Goal: Task Accomplishment & Management: Use online tool/utility

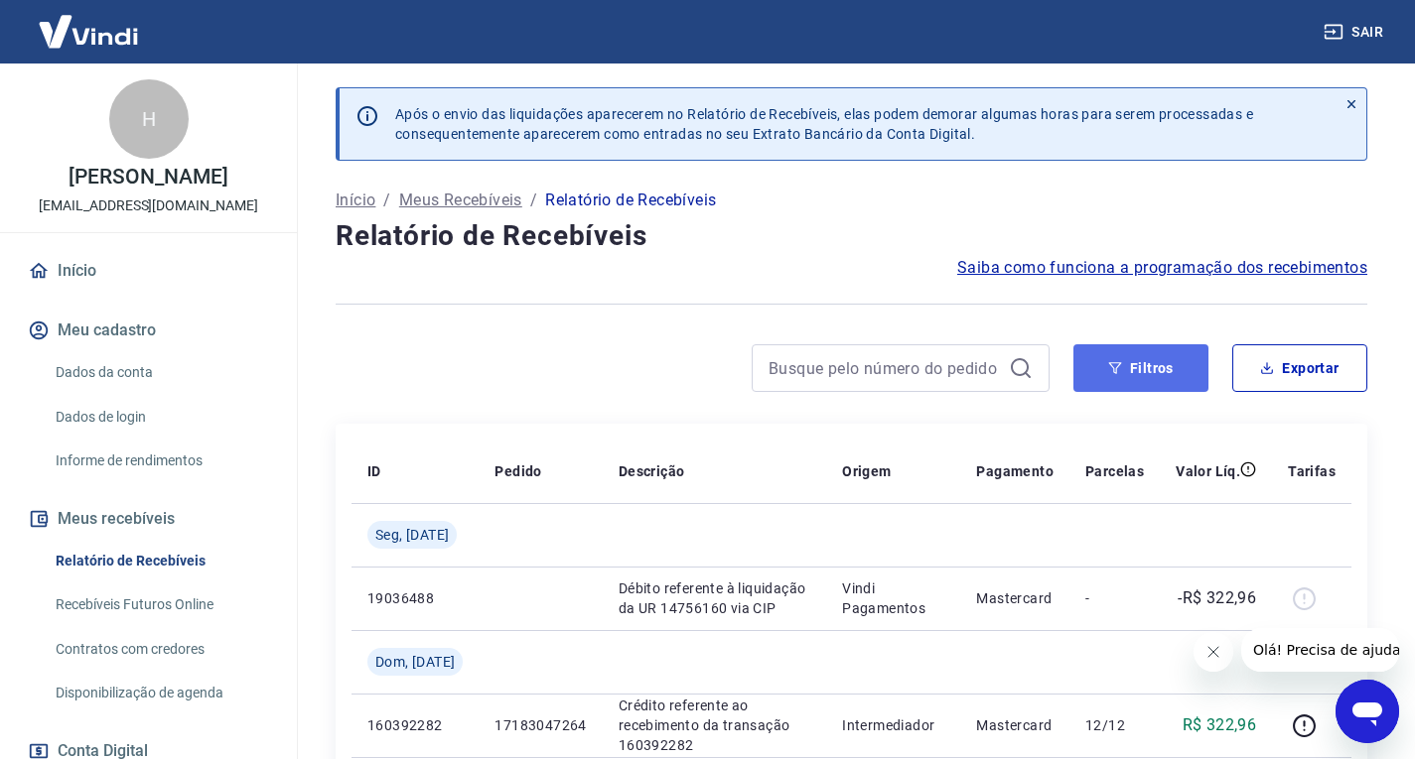
click at [1133, 388] on button "Filtros" at bounding box center [1140, 368] width 135 height 48
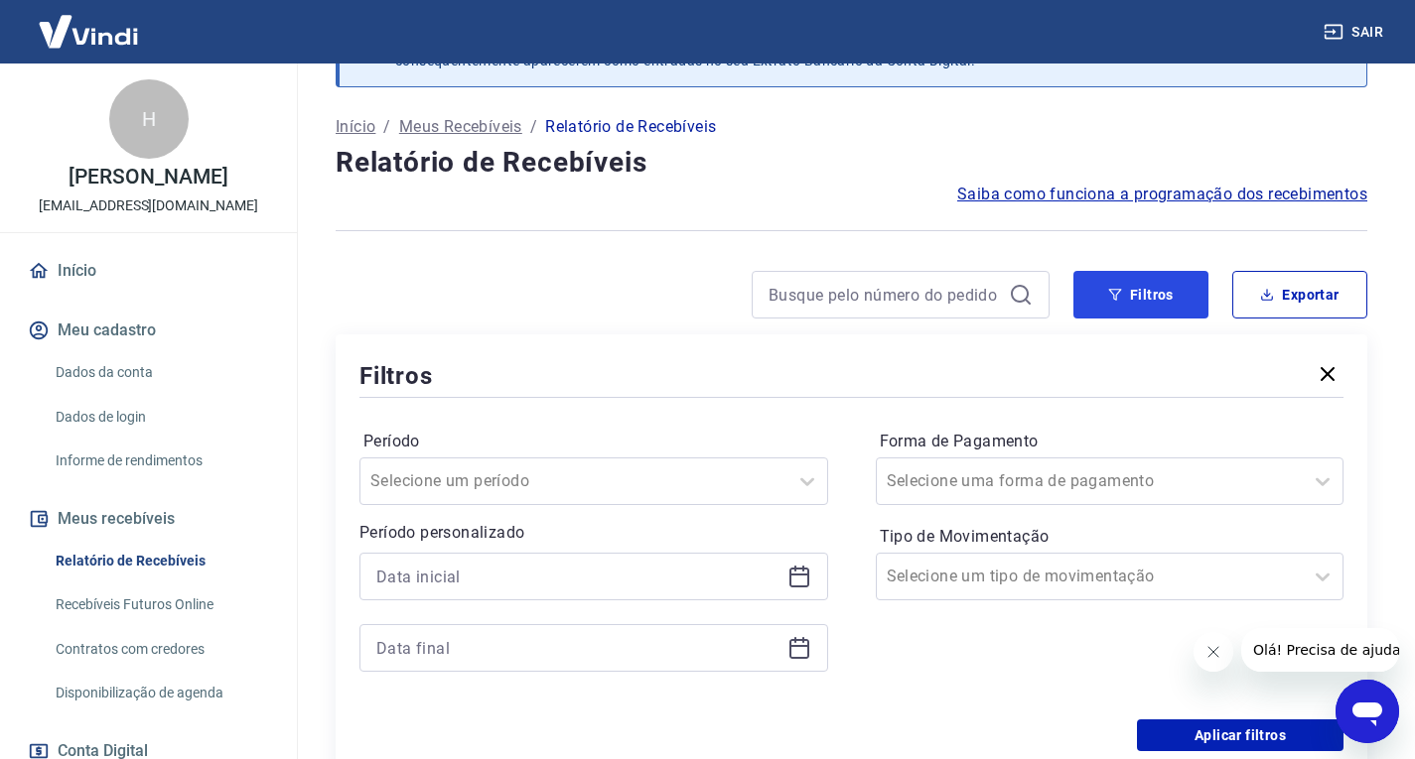
scroll to position [199, 0]
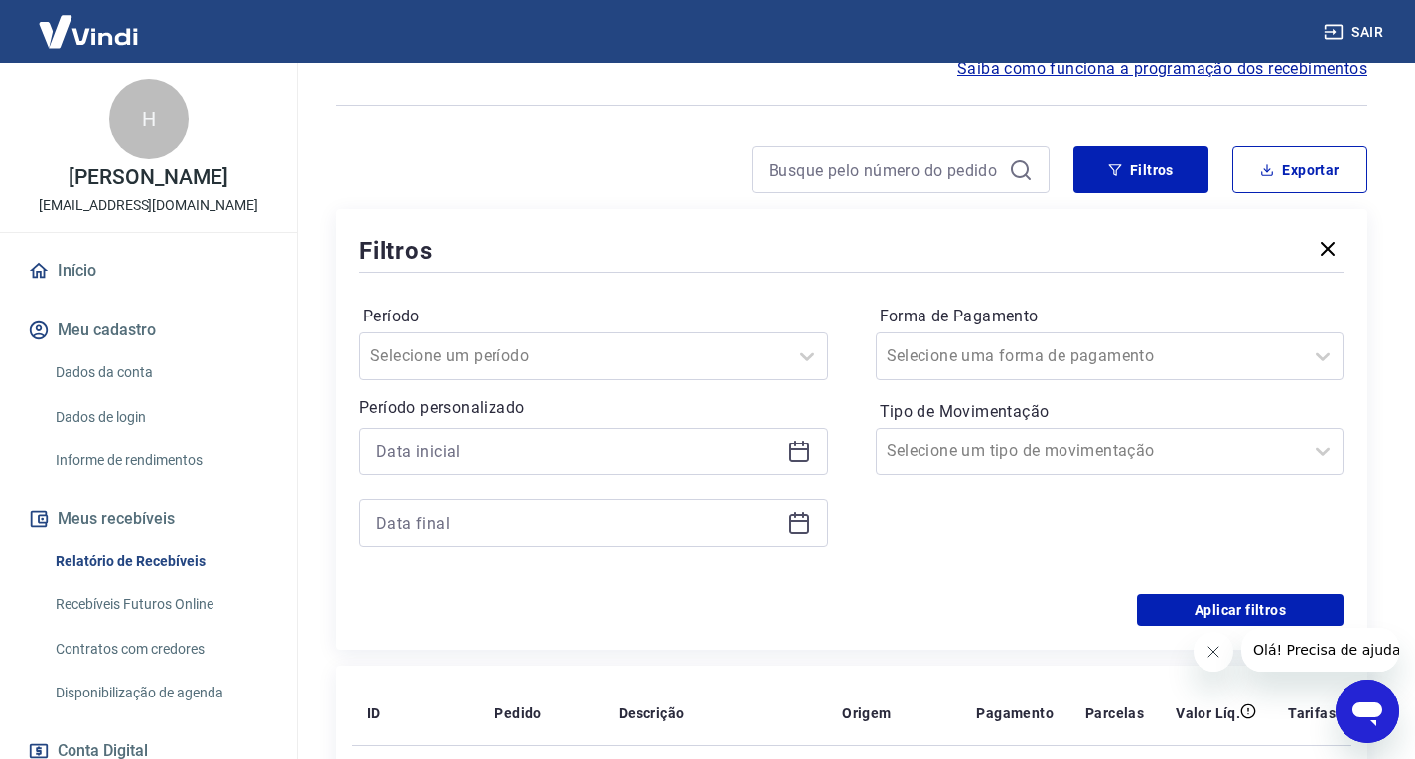
click at [791, 467] on div at bounding box center [593, 452] width 469 height 48
click at [790, 450] on icon at bounding box center [799, 450] width 20 height 2
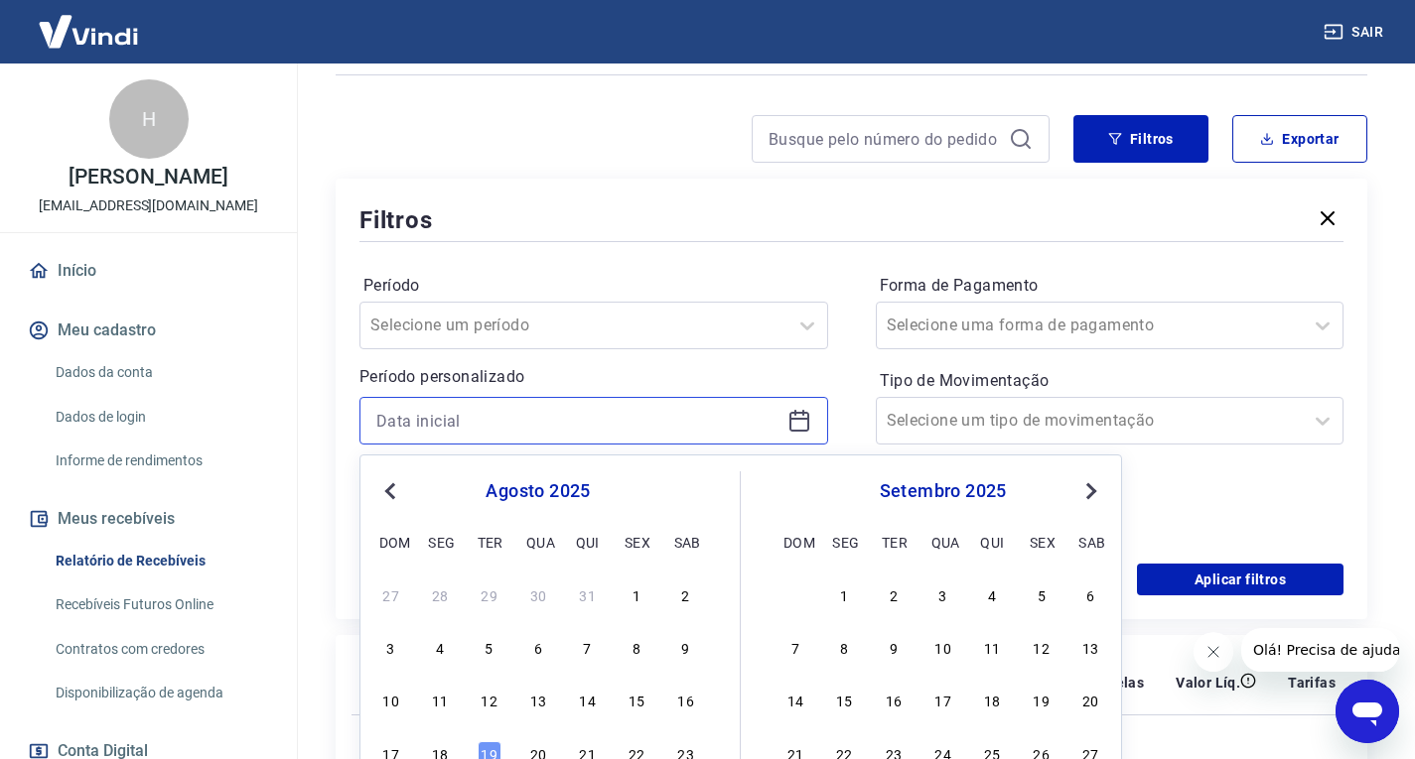
scroll to position [496, 0]
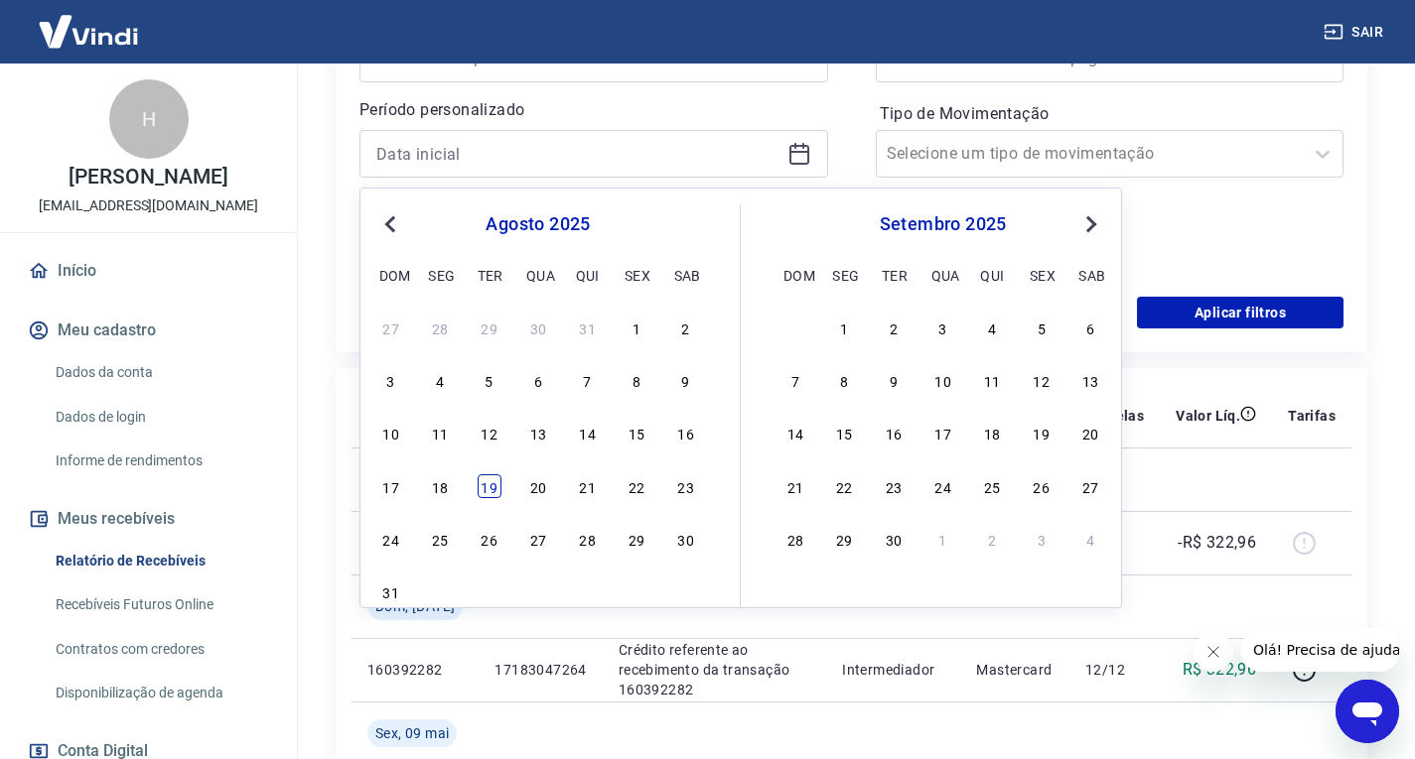
click at [481, 484] on div "19" at bounding box center [489, 486] width 24 height 24
type input "19/08/2025"
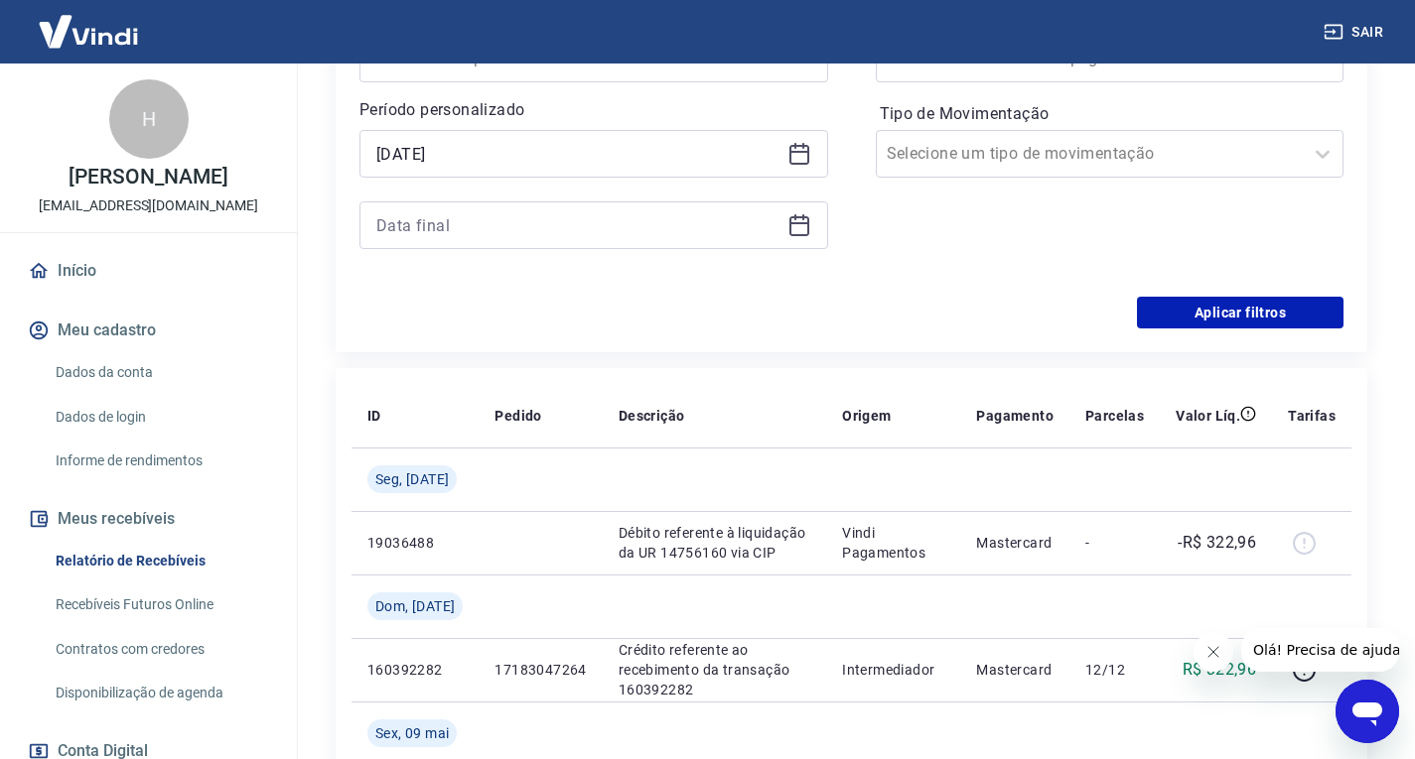
click at [804, 233] on icon at bounding box center [799, 225] width 24 height 24
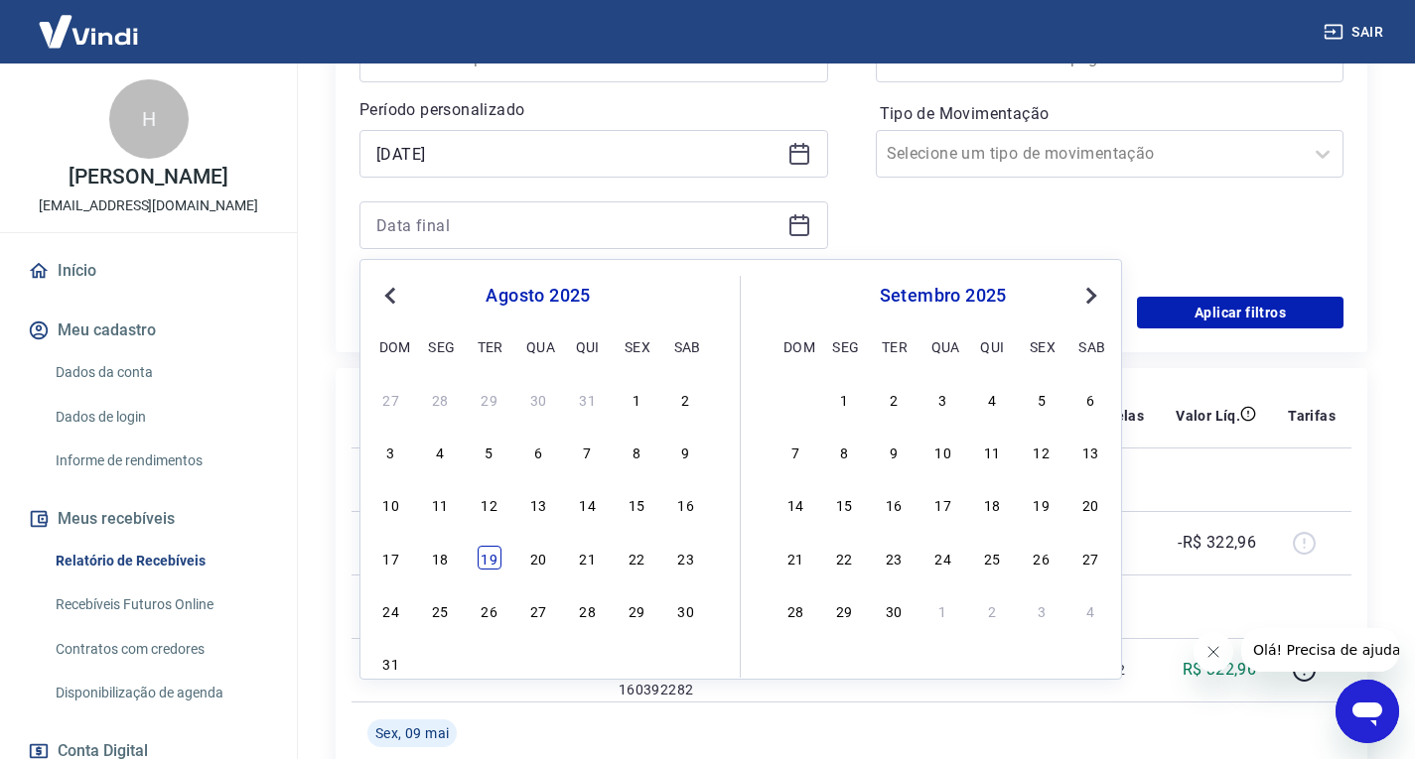
click at [484, 558] on div "19" at bounding box center [489, 558] width 24 height 24
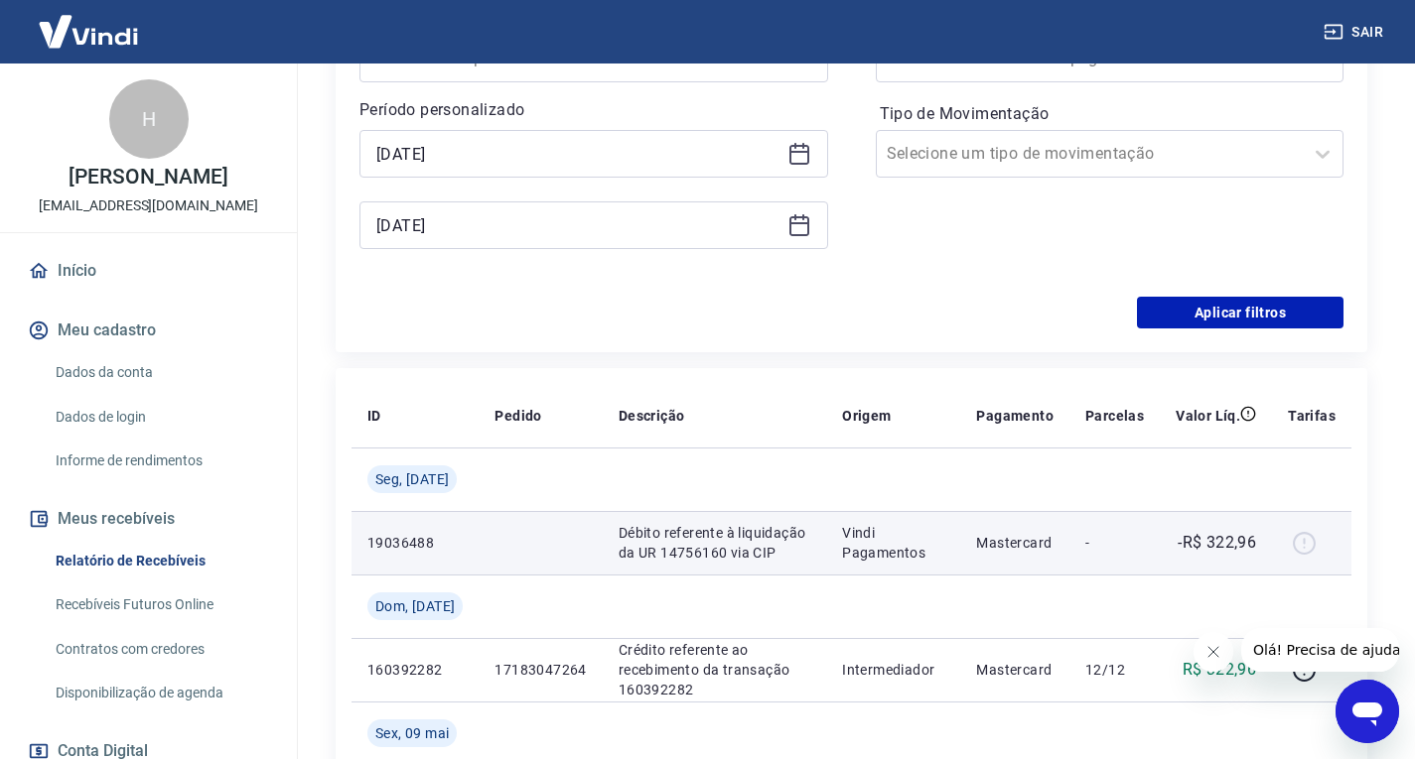
type input "19/08/2025"
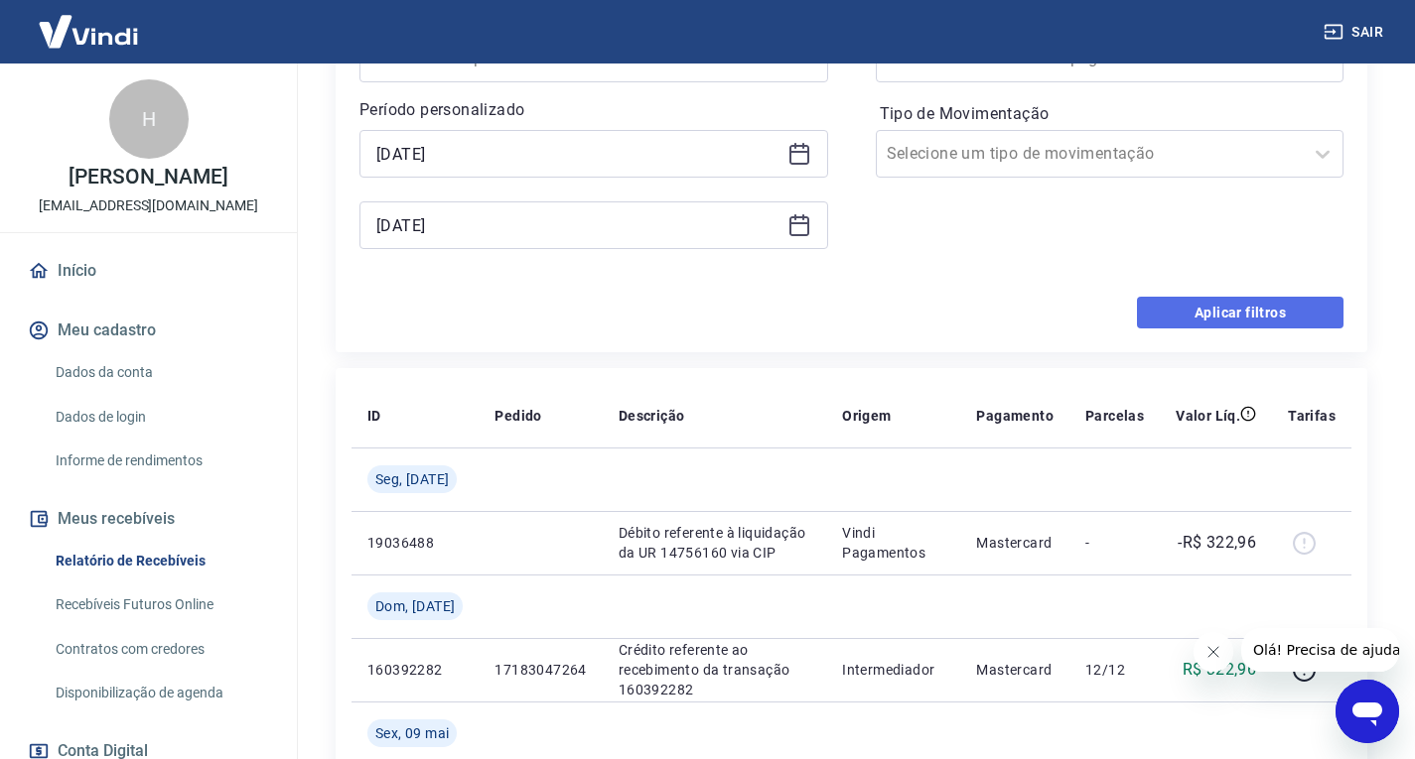
click at [1140, 319] on button "Aplicar filtros" at bounding box center [1240, 313] width 206 height 32
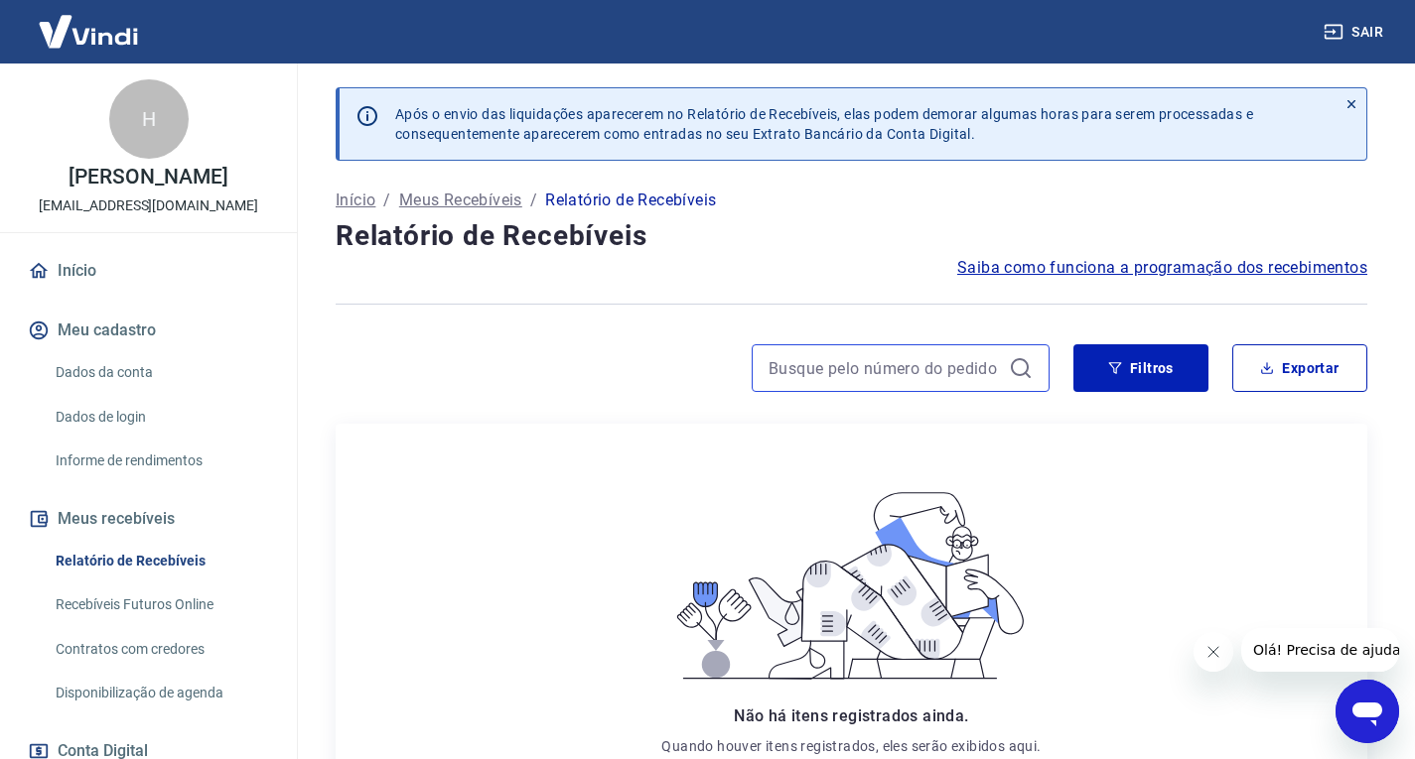
click at [869, 376] on input at bounding box center [884, 368] width 232 height 30
click at [701, 370] on div at bounding box center [693, 368] width 714 height 48
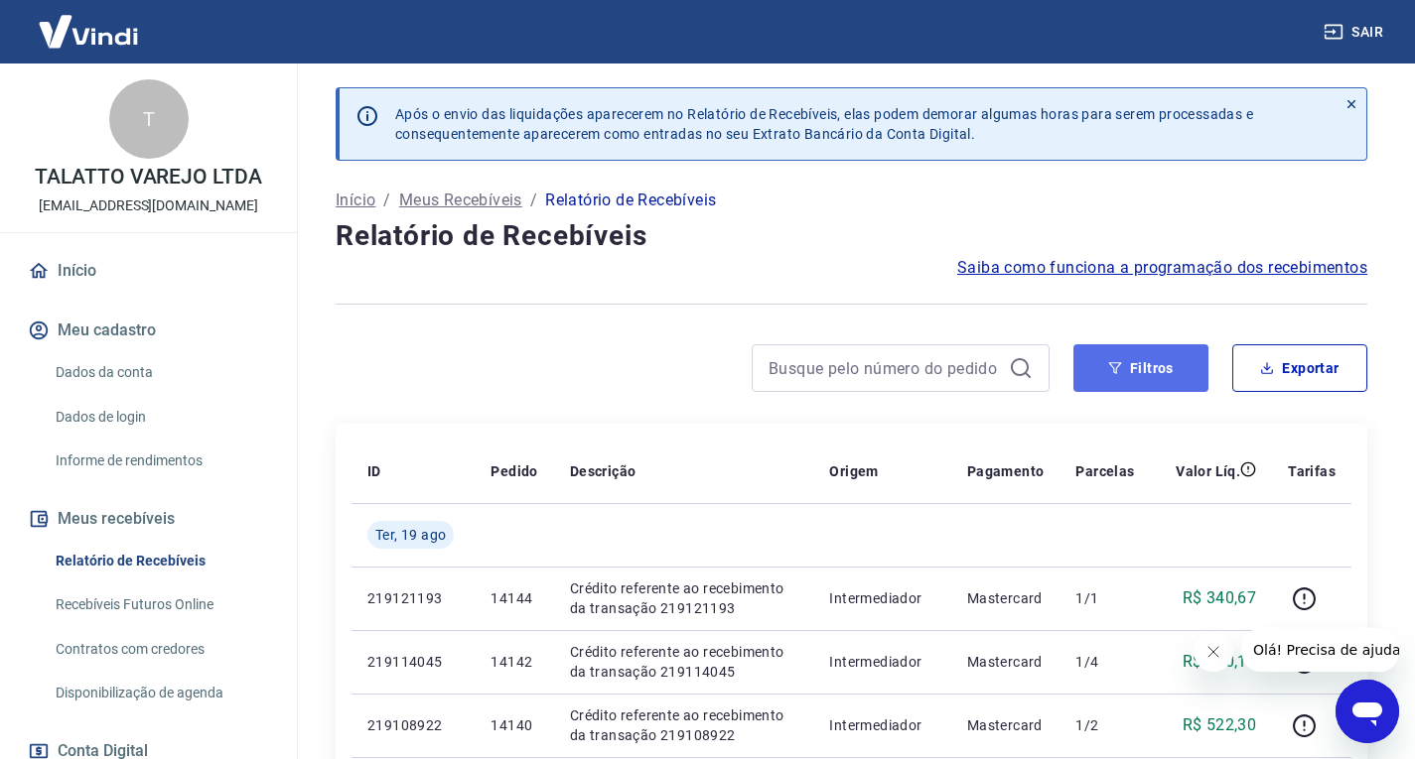
click at [1109, 366] on icon "button" at bounding box center [1115, 368] width 14 height 14
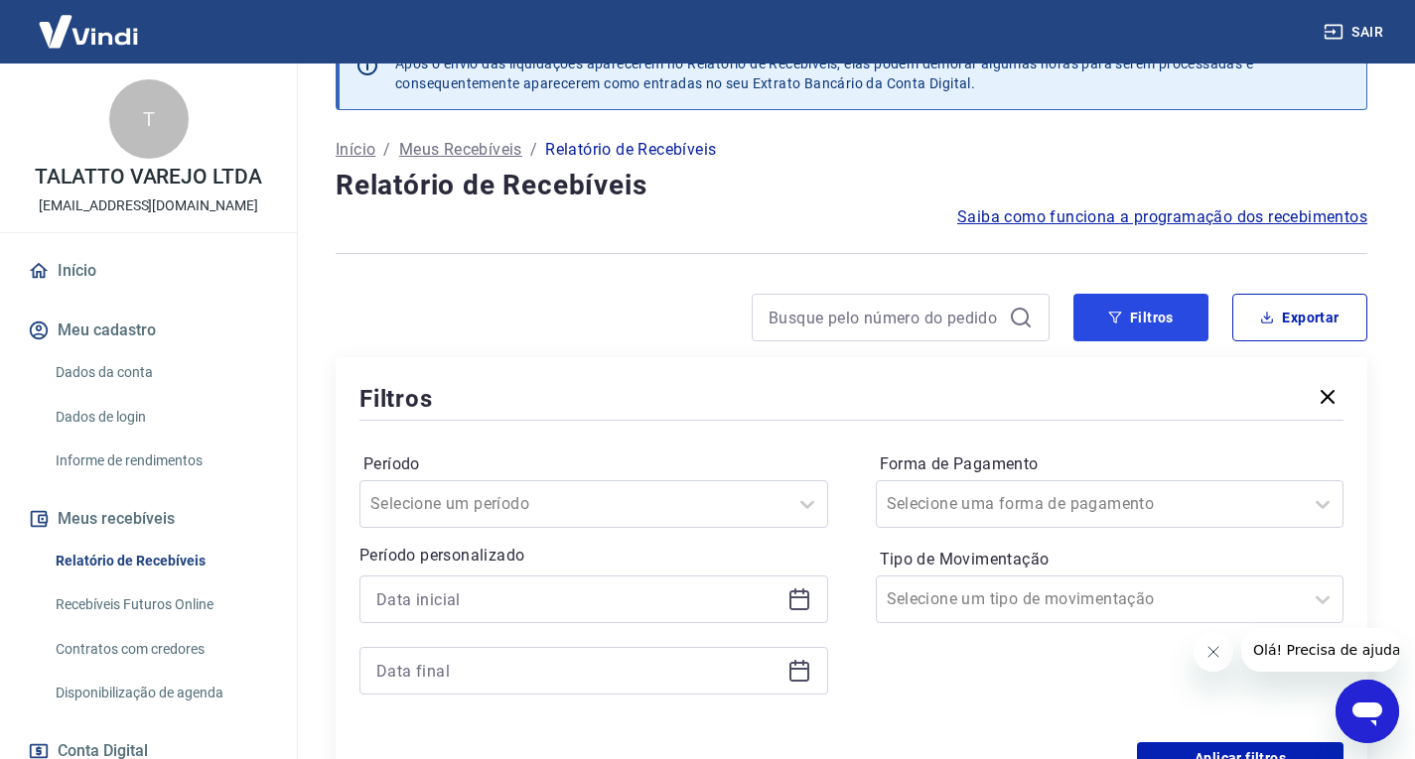
scroll to position [99, 0]
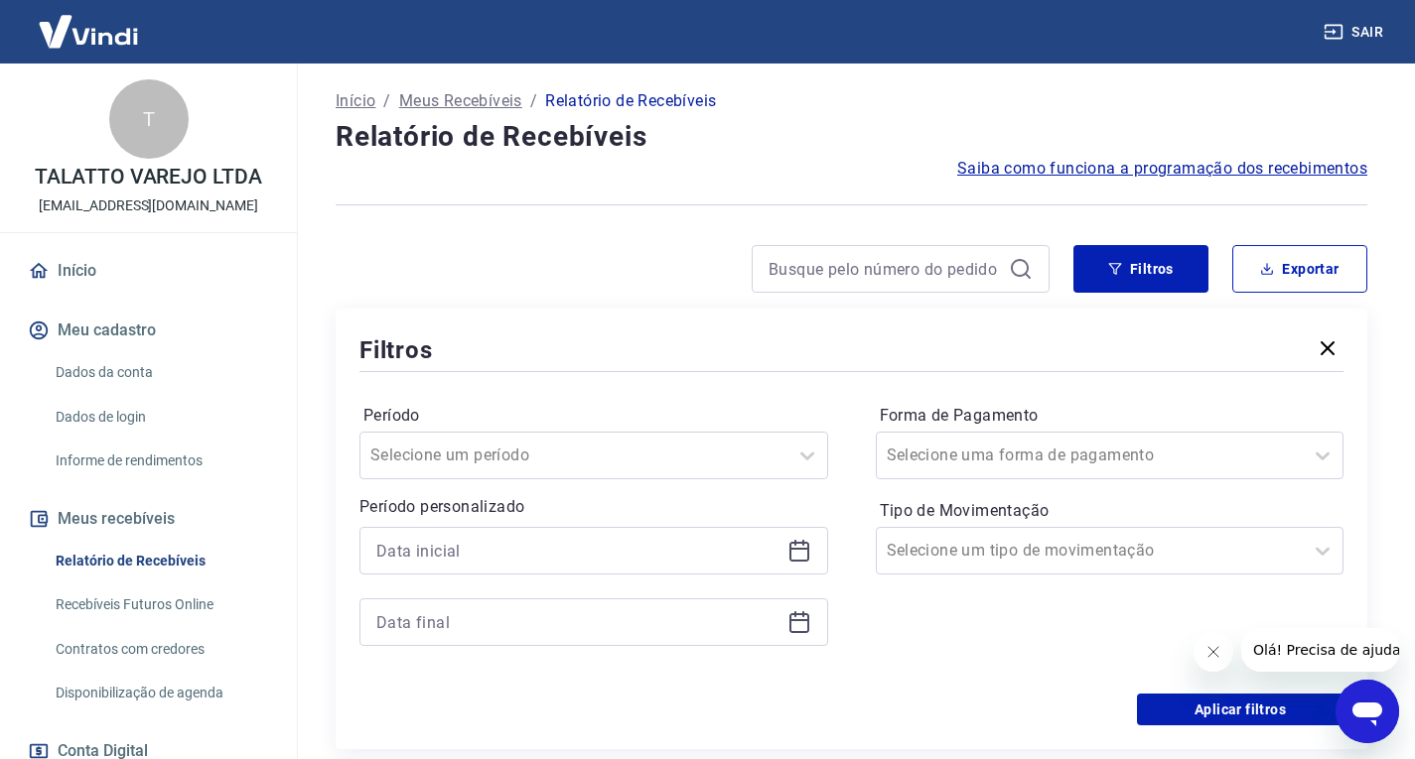
click at [793, 543] on icon at bounding box center [799, 552] width 20 height 20
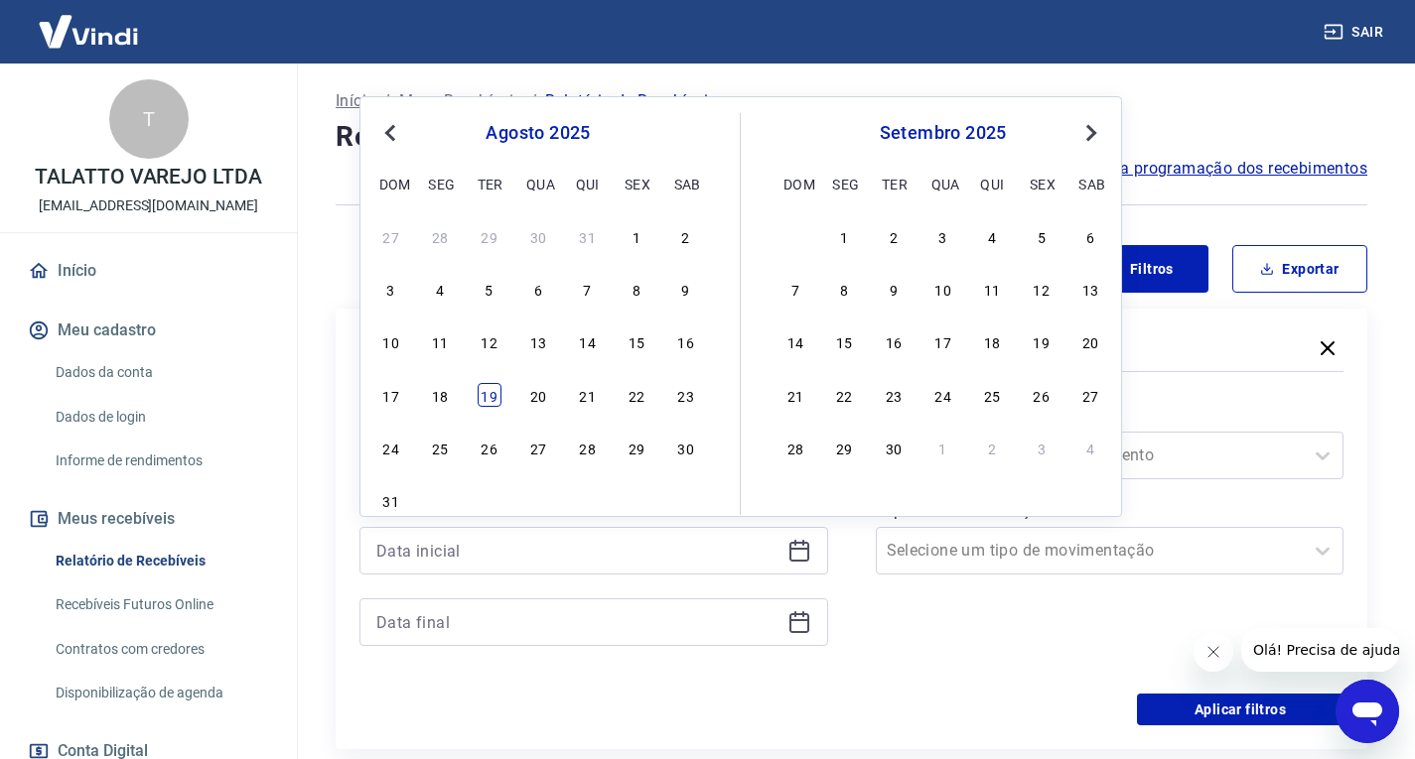
click at [486, 397] on div "19" at bounding box center [489, 395] width 24 height 24
type input "19/08/2025"
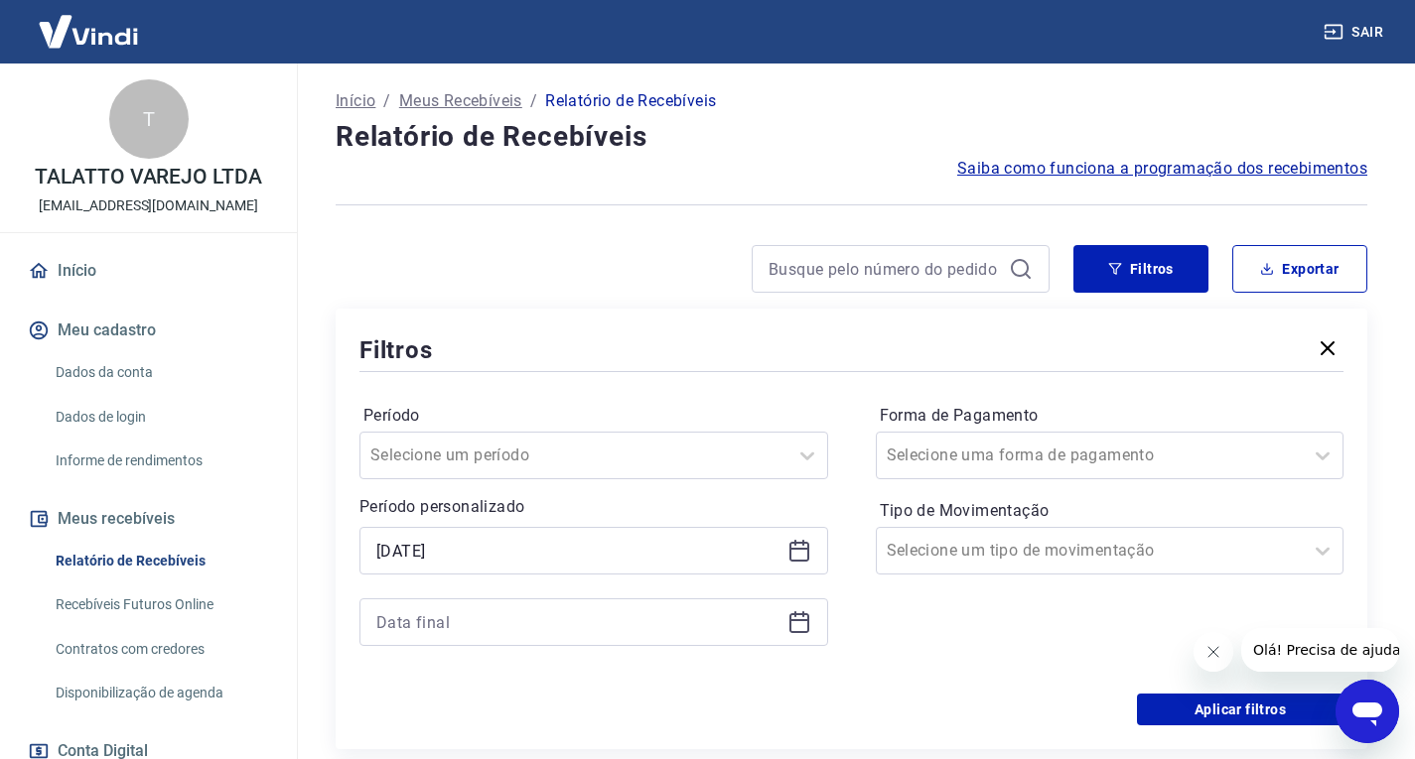
click at [805, 625] on icon at bounding box center [799, 622] width 24 height 24
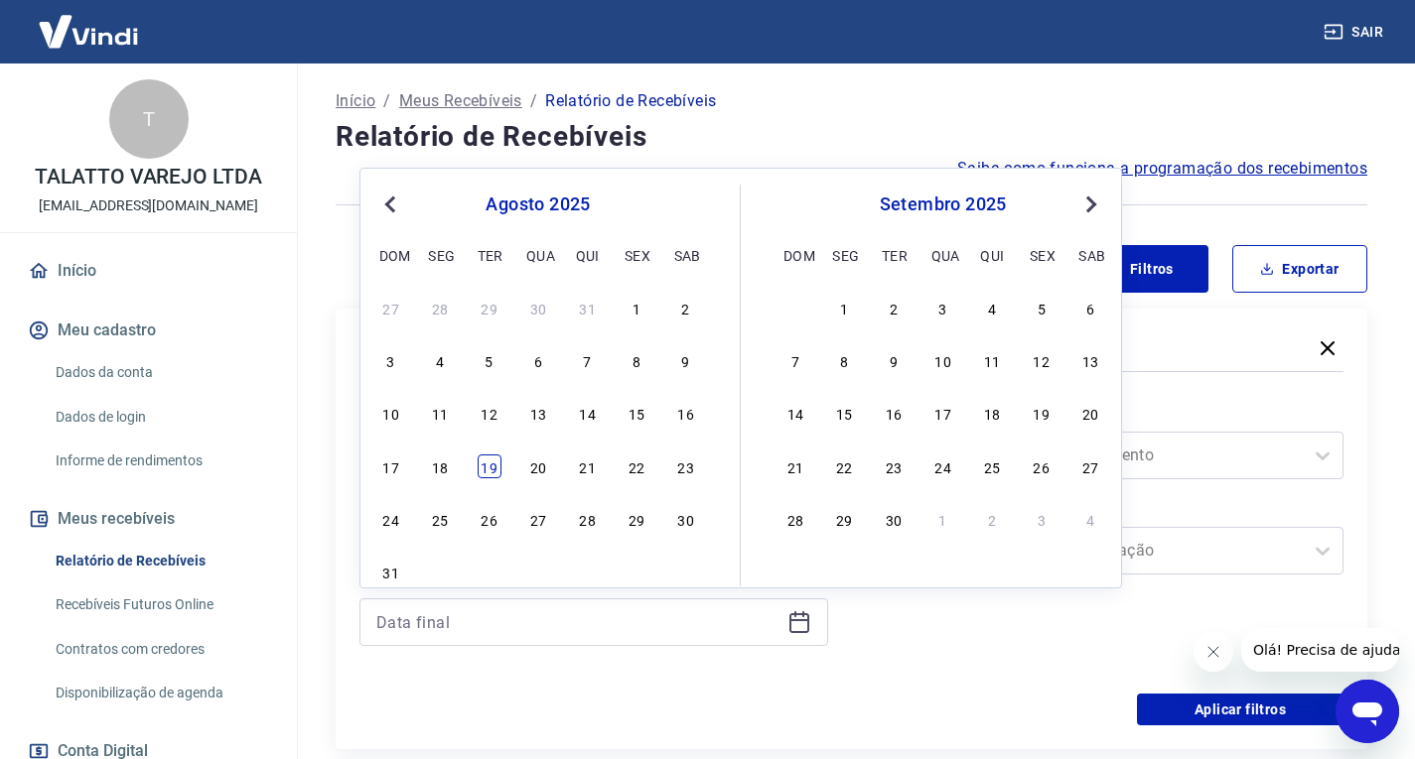
click at [484, 470] on div "19" at bounding box center [489, 467] width 24 height 24
type input "19/08/2025"
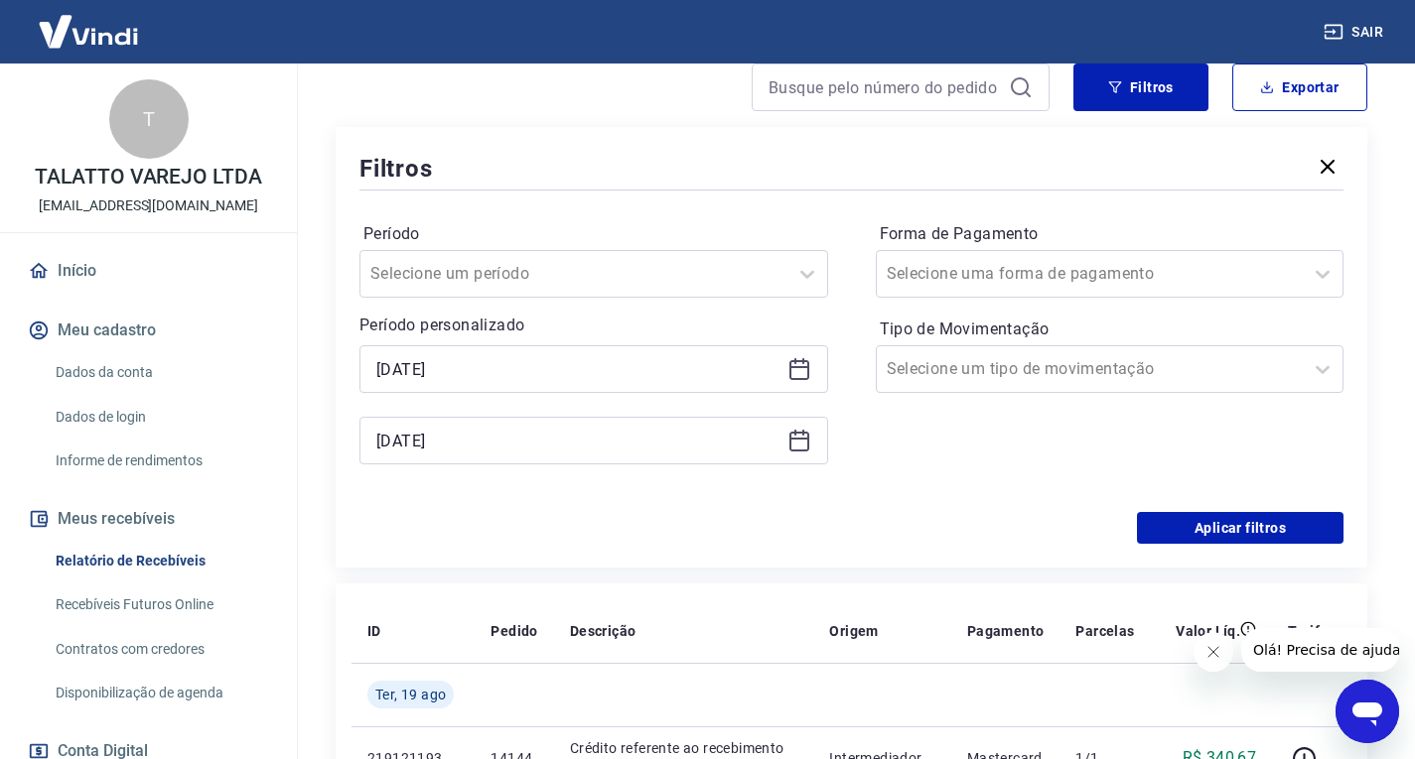
scroll to position [0, 0]
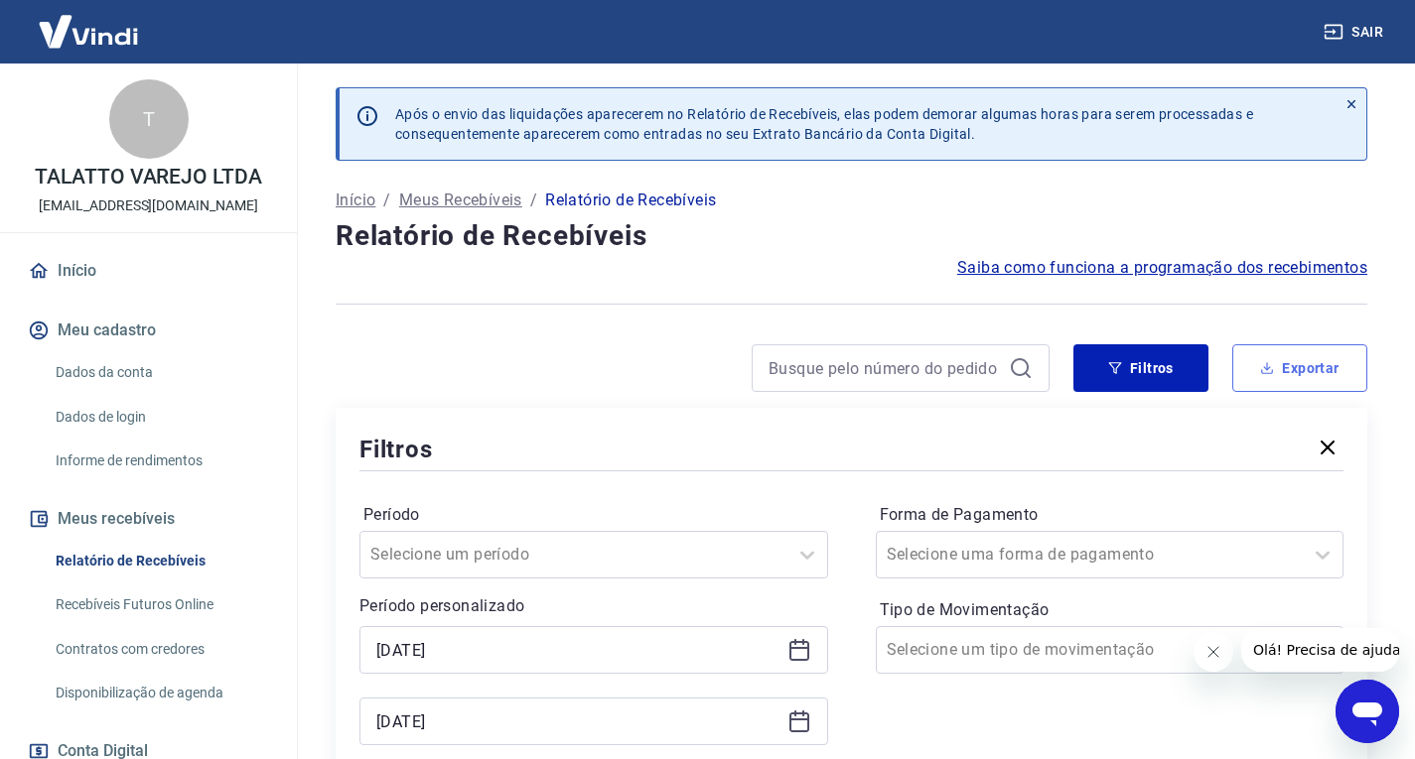
click at [1332, 360] on button "Exportar" at bounding box center [1299, 368] width 135 height 48
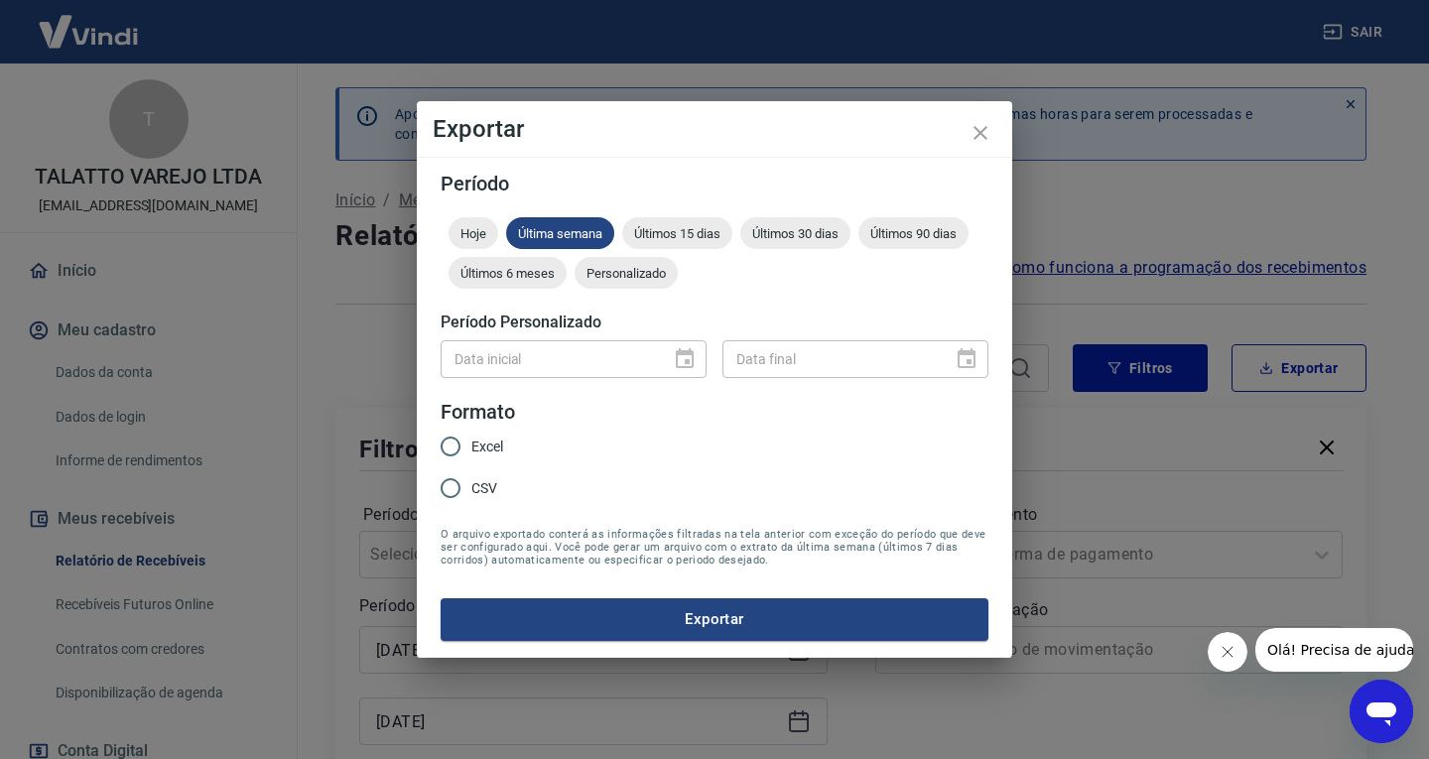
click at [480, 453] on span "Excel" at bounding box center [488, 447] width 32 height 21
click at [472, 453] on input "Excel" at bounding box center [451, 447] width 42 height 42
radio input "true"
click at [637, 587] on form "Período Hoje Última semana Últimos 15 dias Últimos 30 dias Últimos 90 dias Últi…" at bounding box center [715, 407] width 548 height 467
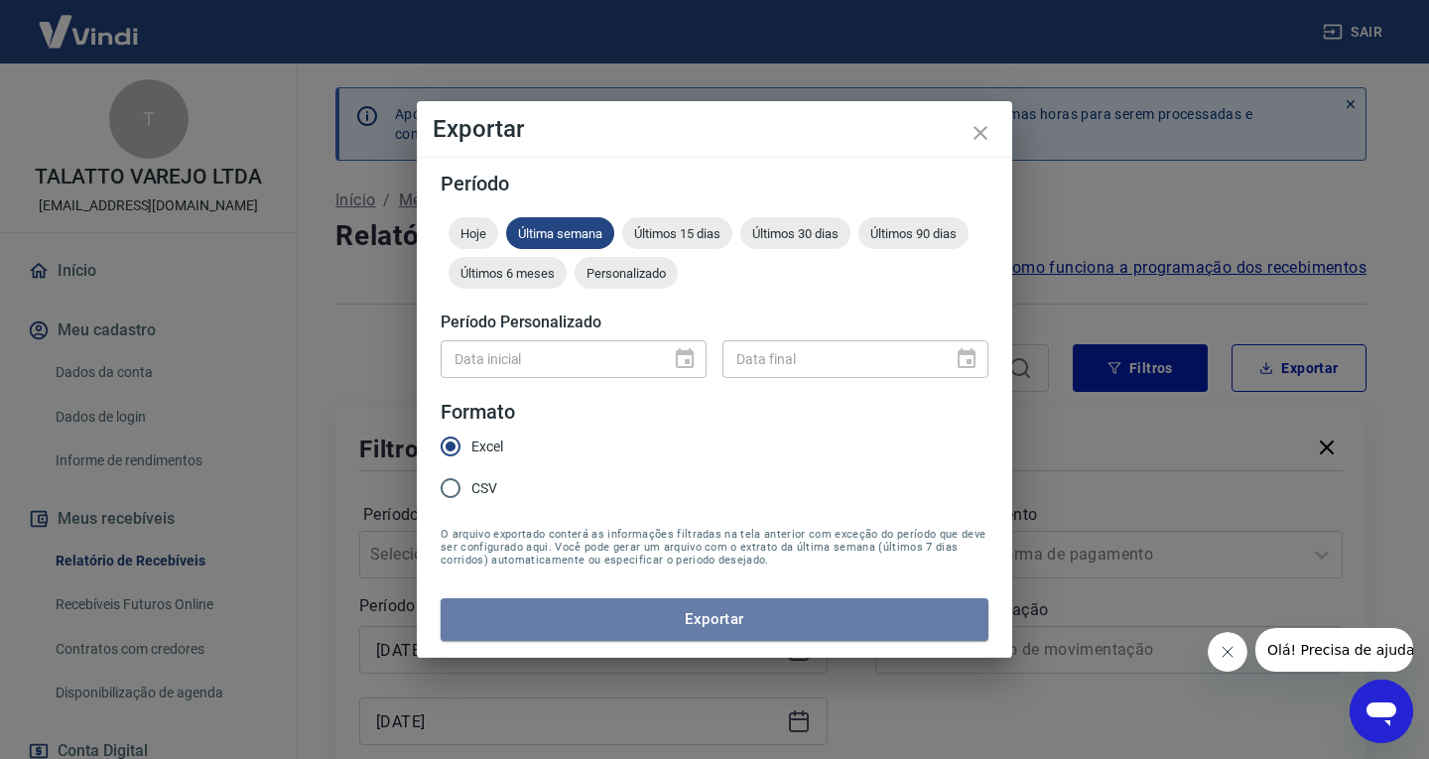
click at [632, 609] on button "Exportar" at bounding box center [715, 620] width 548 height 42
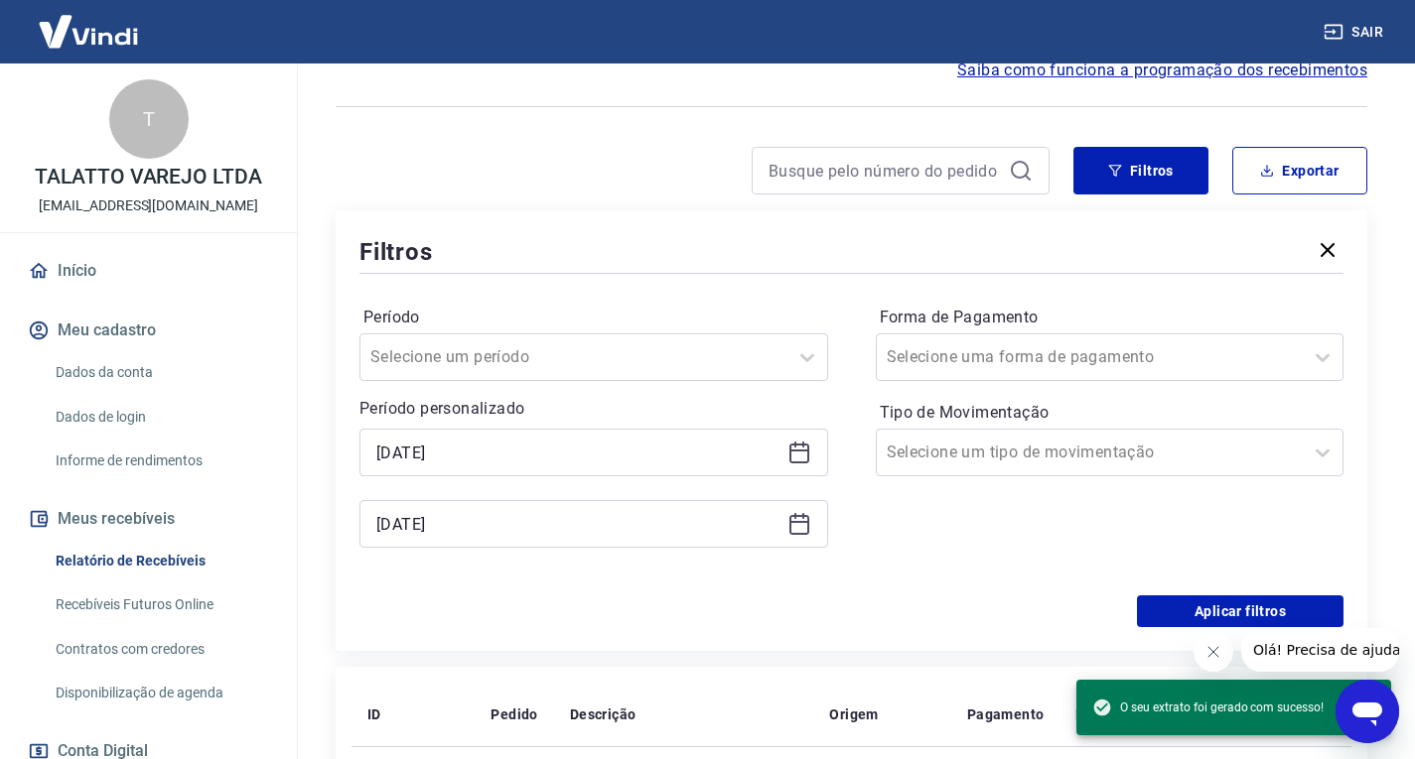
scroll to position [199, 0]
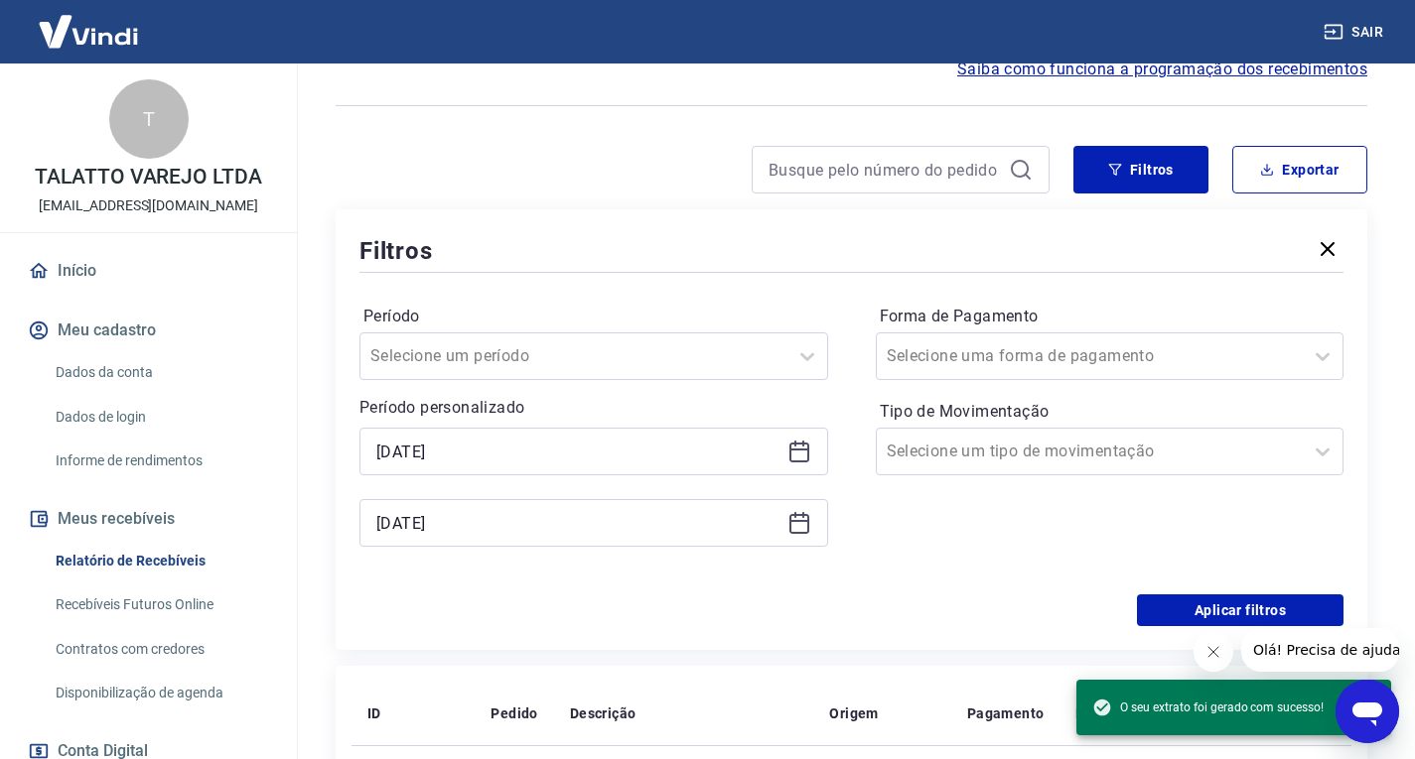
click at [595, 181] on div at bounding box center [693, 170] width 714 height 48
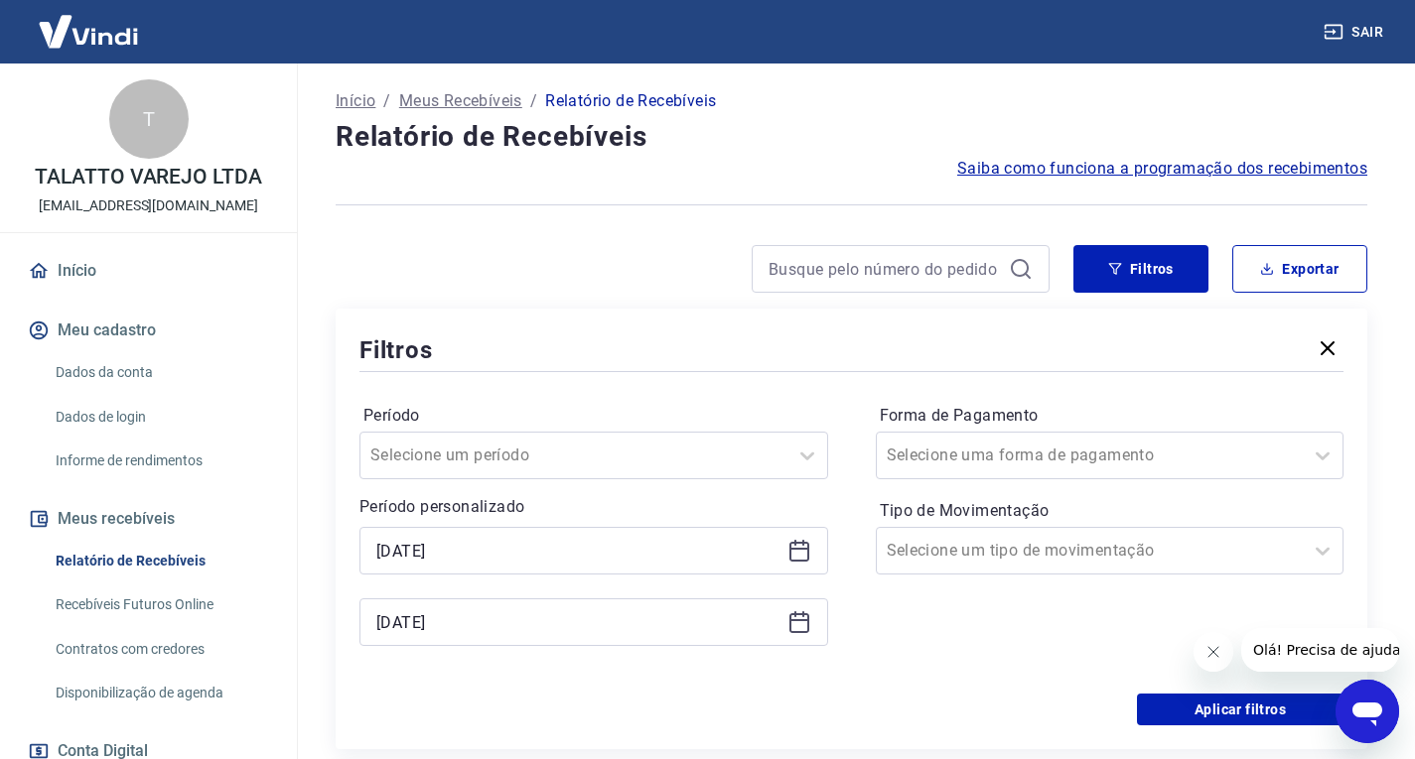
scroll to position [0, 0]
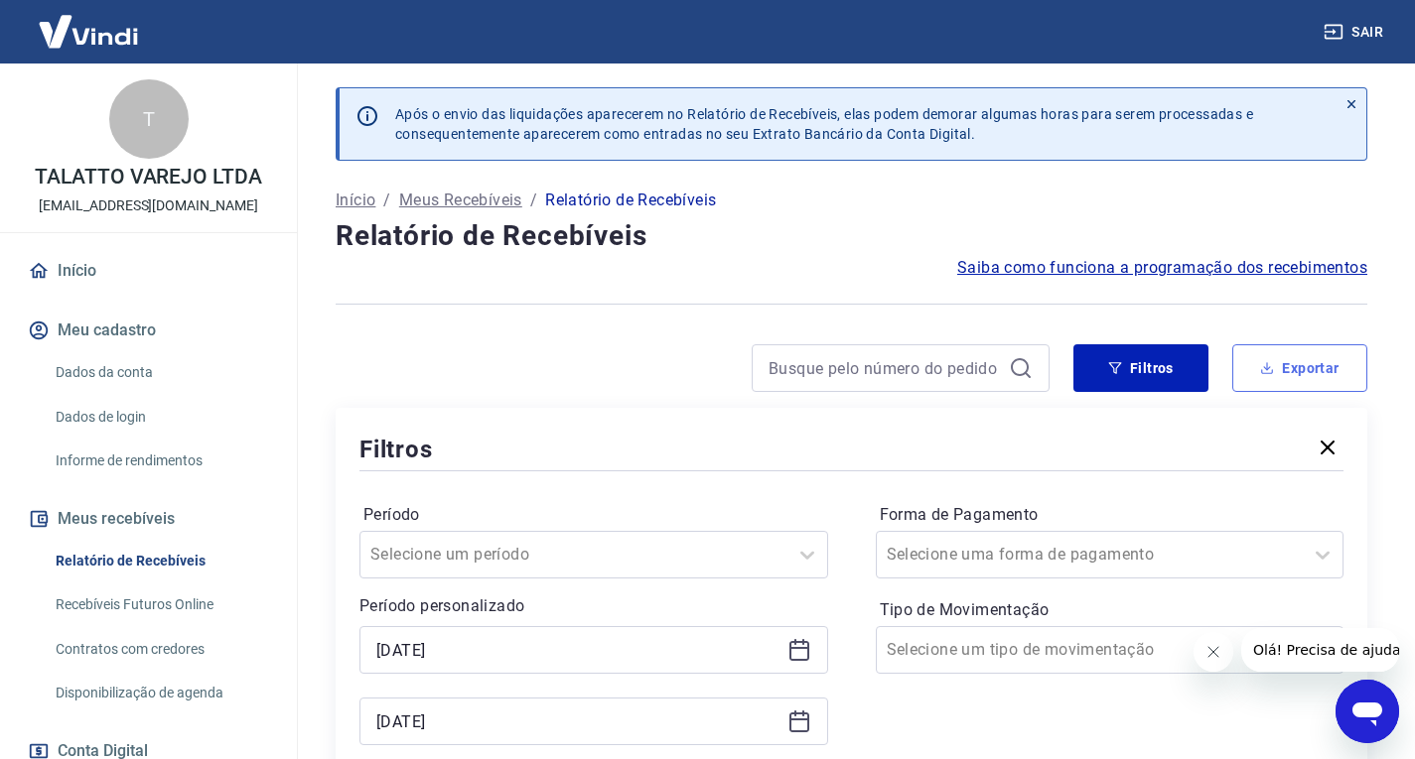
click at [1314, 371] on button "Exportar" at bounding box center [1299, 368] width 135 height 48
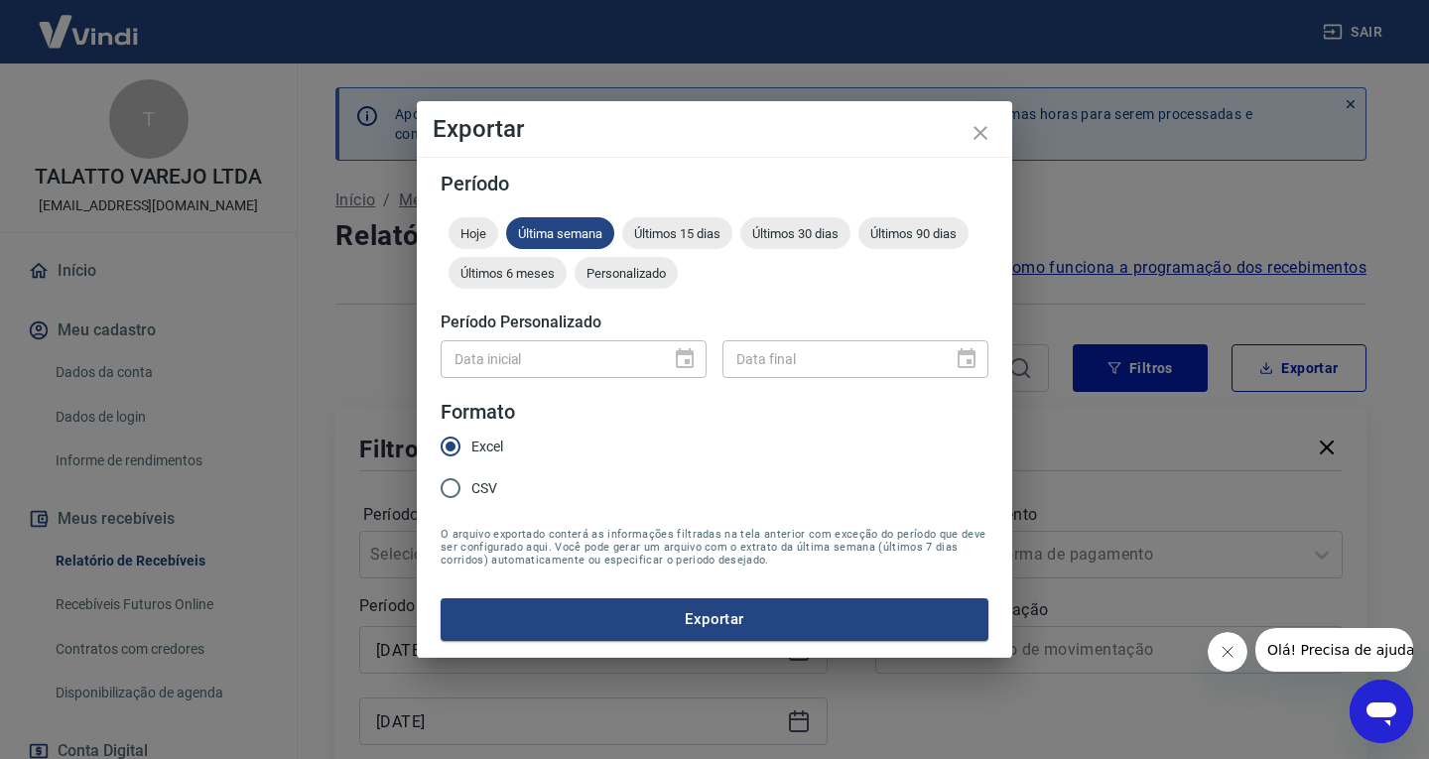
click at [705, 614] on button "Exportar" at bounding box center [715, 620] width 548 height 42
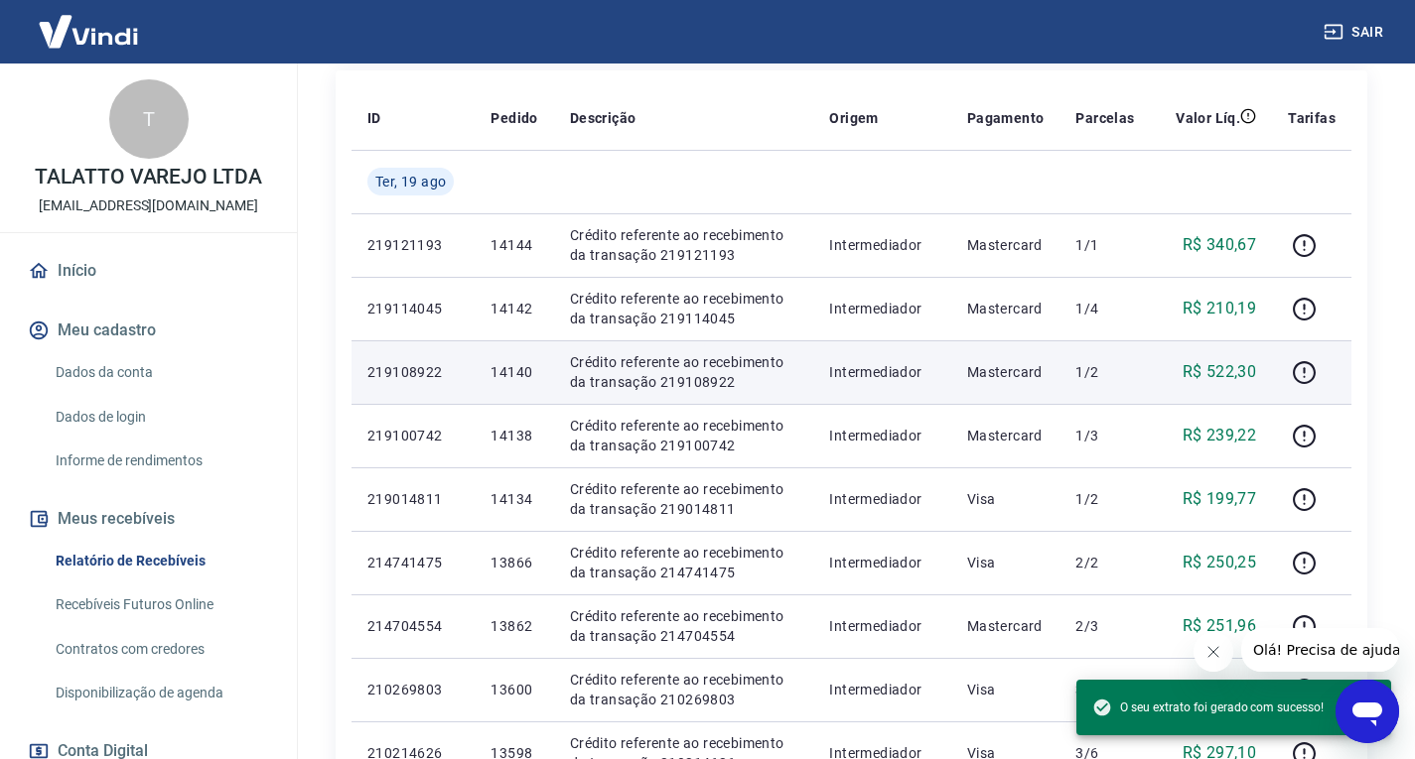
scroll to position [397, 0]
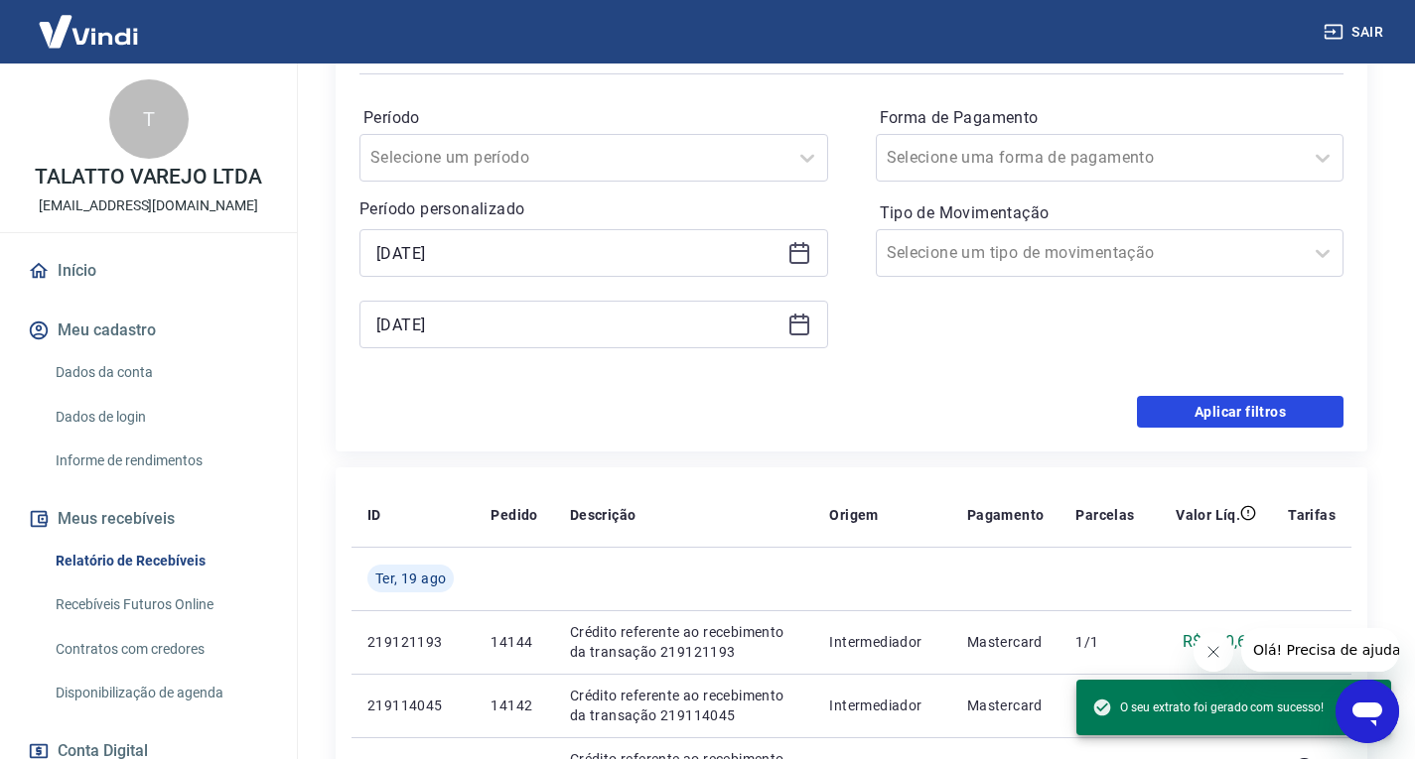
click at [1225, 404] on button "Aplicar filtros" at bounding box center [1240, 412] width 206 height 32
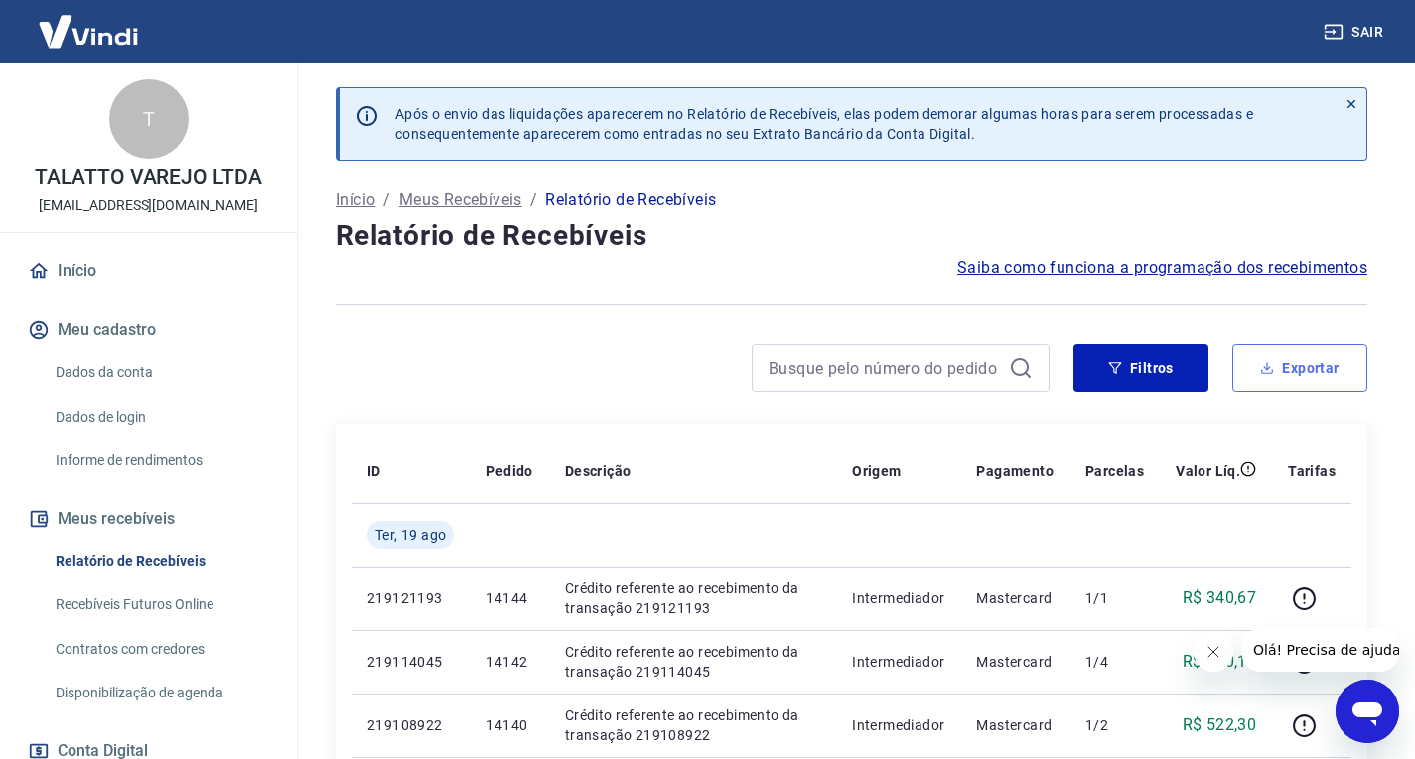
click at [1317, 370] on button "Exportar" at bounding box center [1299, 368] width 135 height 48
type input "19/08/2025"
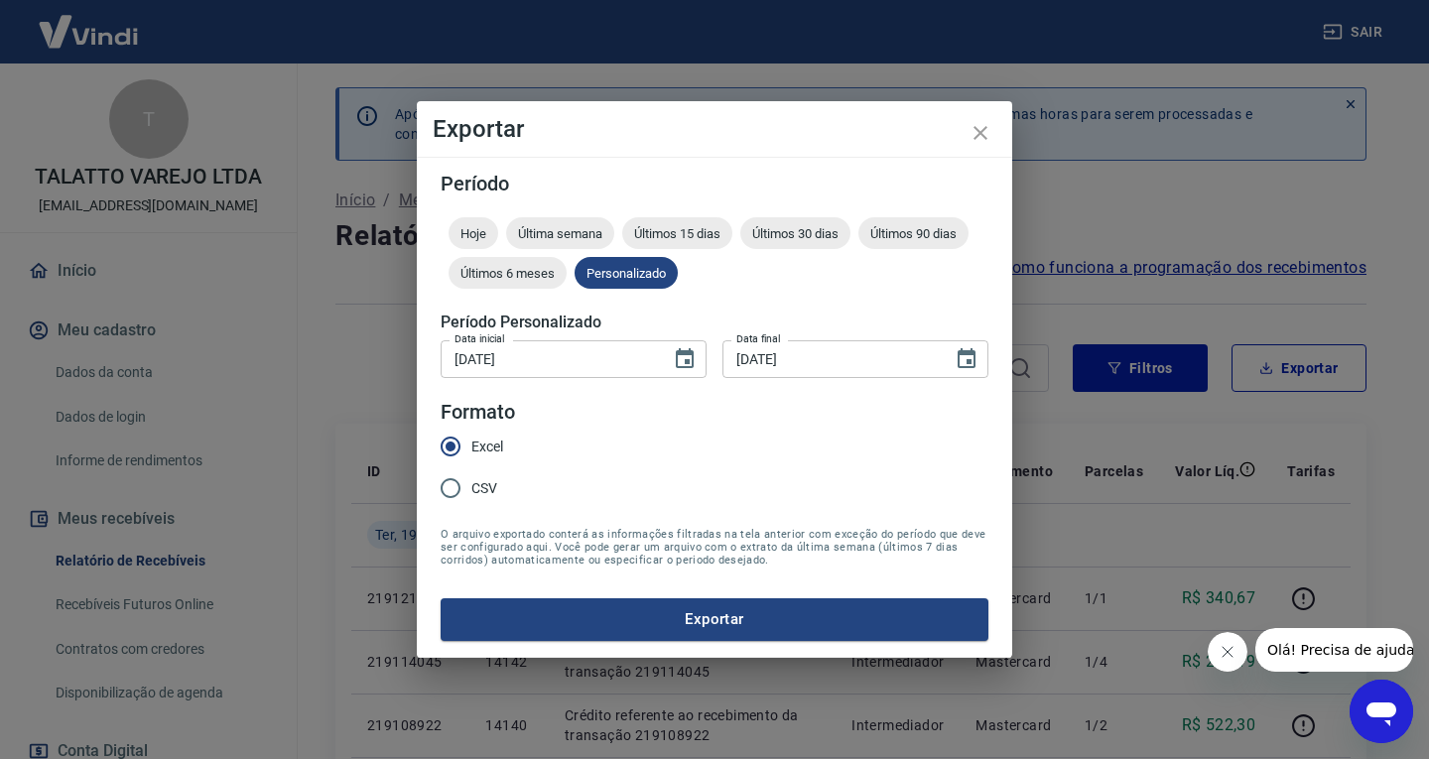
click at [736, 616] on button "Exportar" at bounding box center [715, 620] width 548 height 42
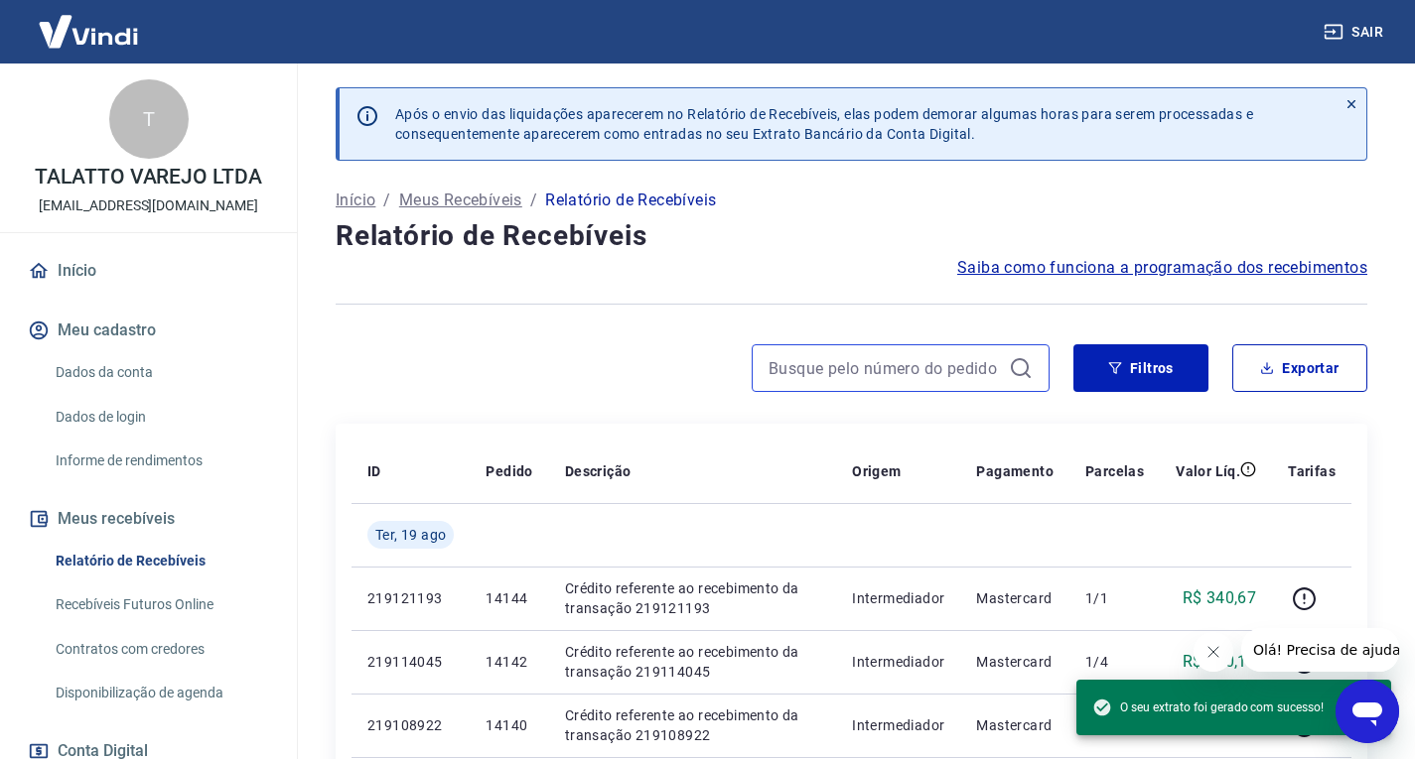
click at [917, 368] on input at bounding box center [884, 368] width 232 height 30
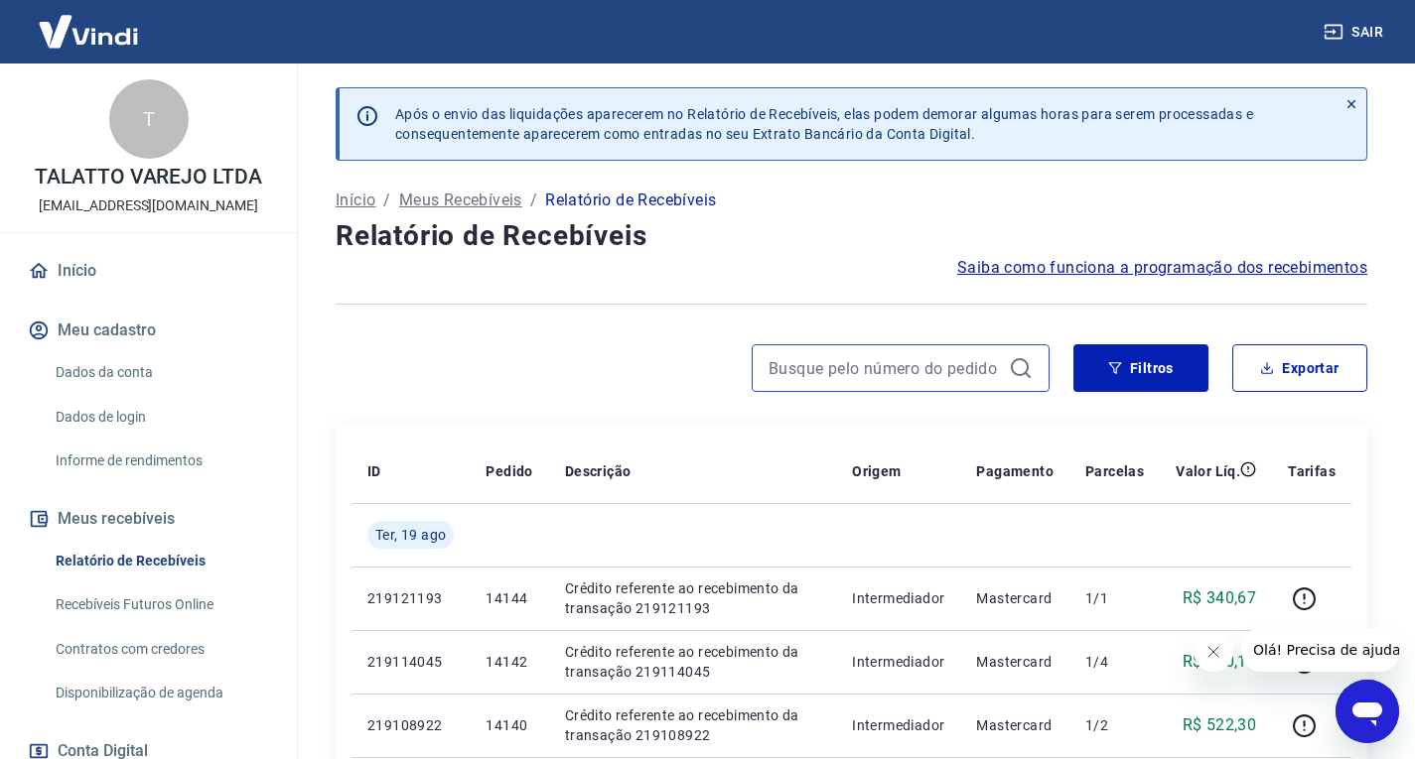
paste input "14390"
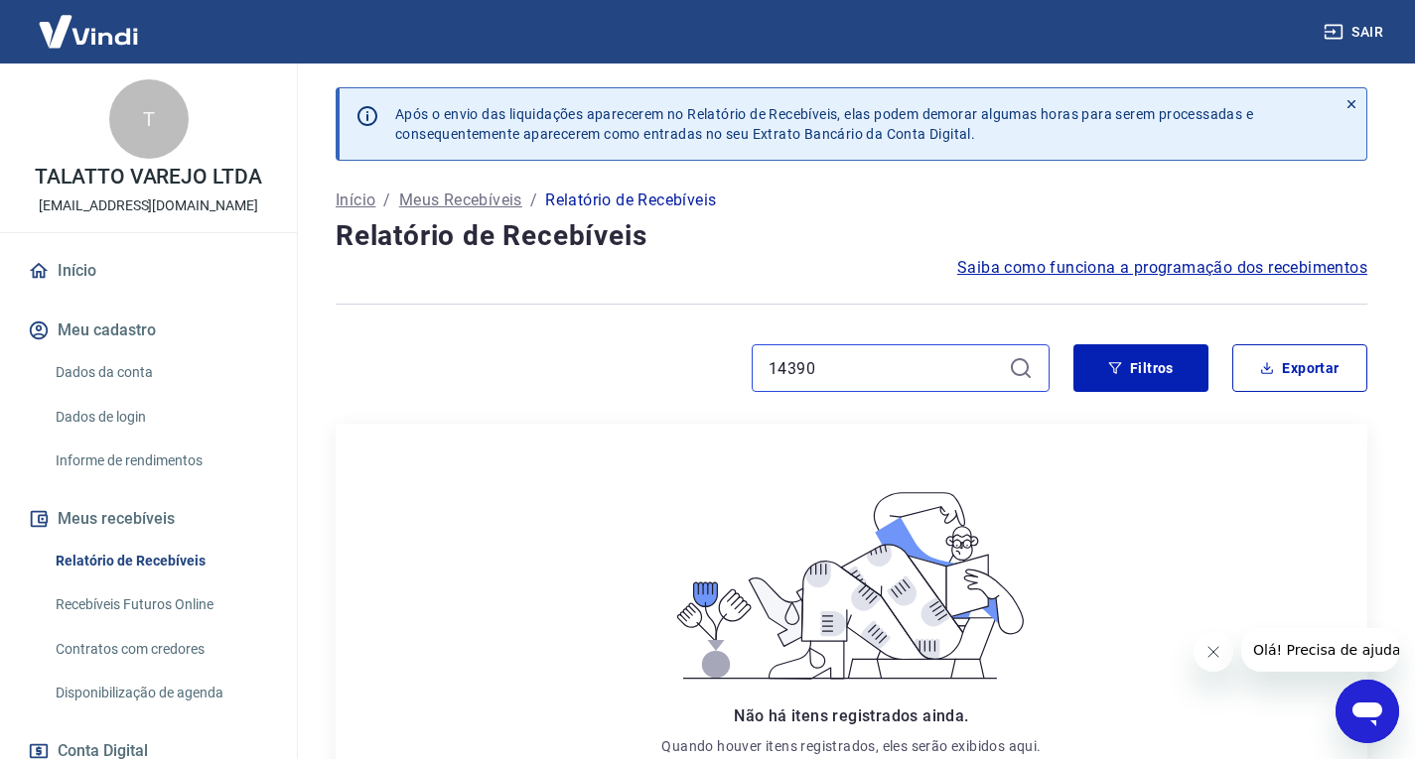
type input "14390"
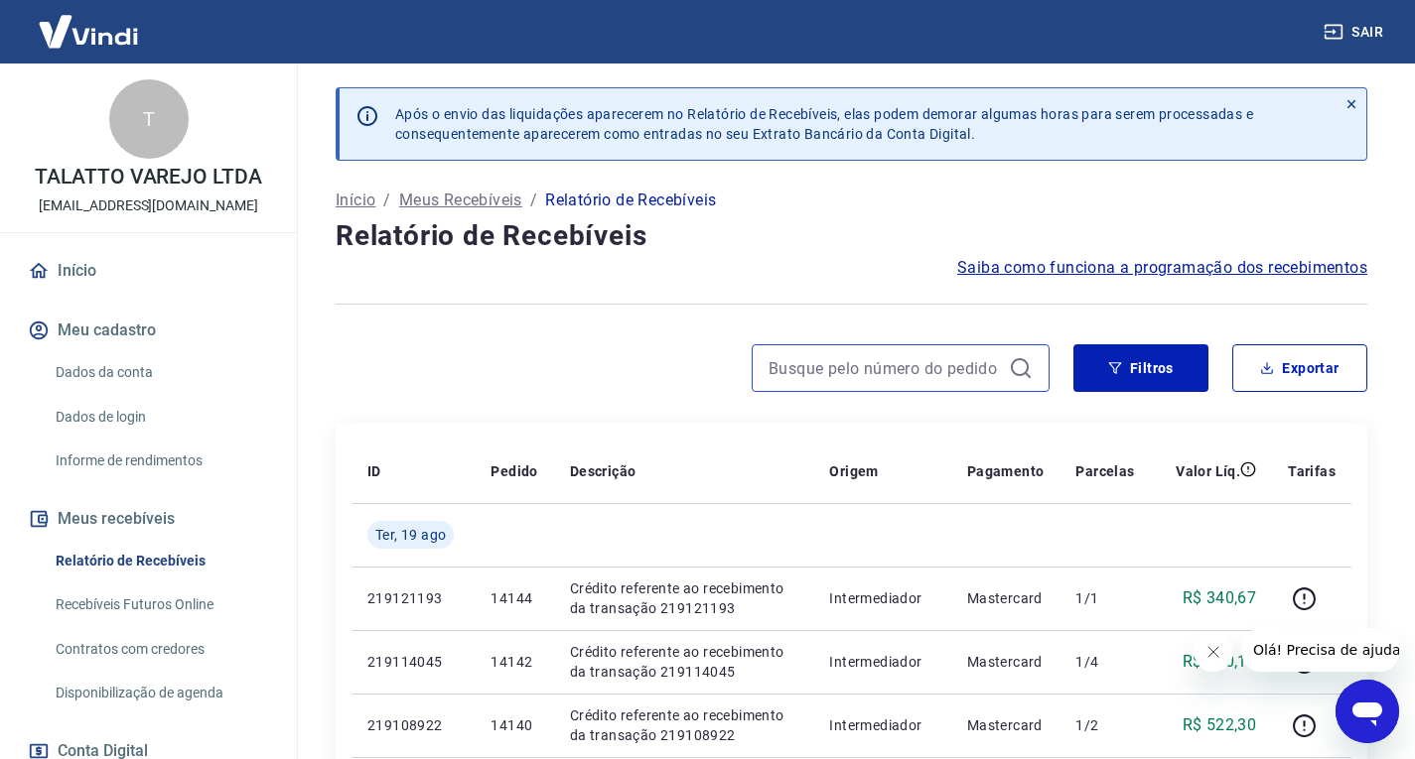
click at [812, 353] on input at bounding box center [884, 368] width 232 height 30
paste input "14390"
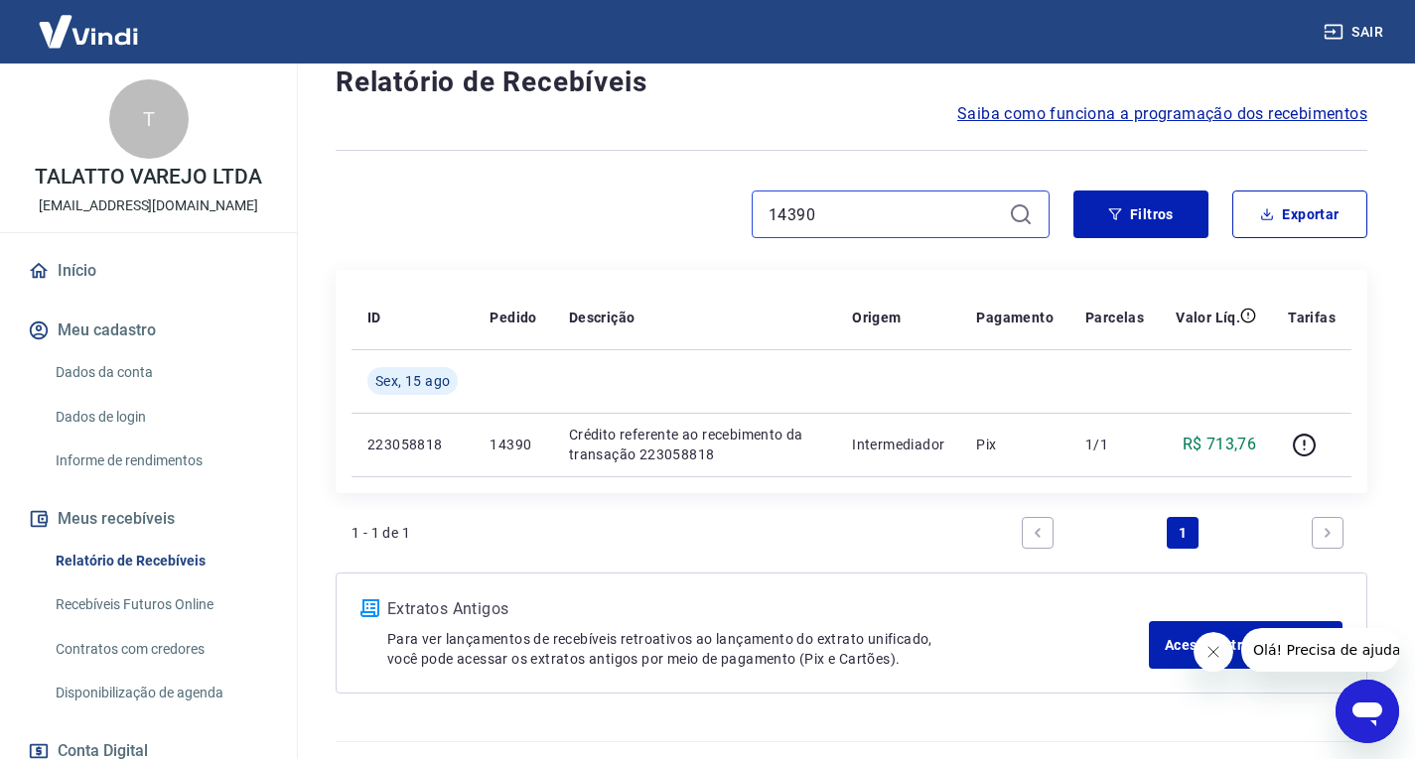
scroll to position [198, 0]
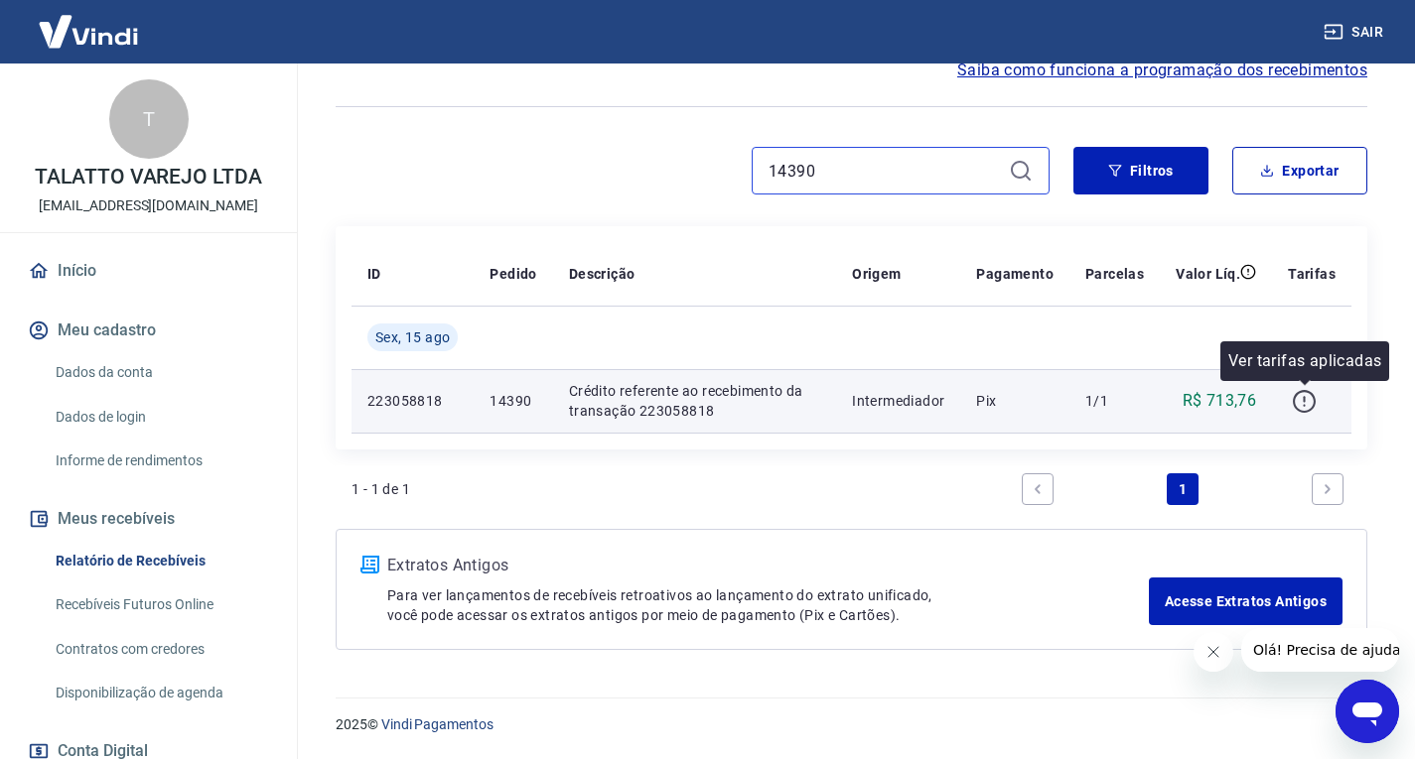
type input "14390"
click at [1315, 402] on icon "button" at bounding box center [1303, 401] width 23 height 23
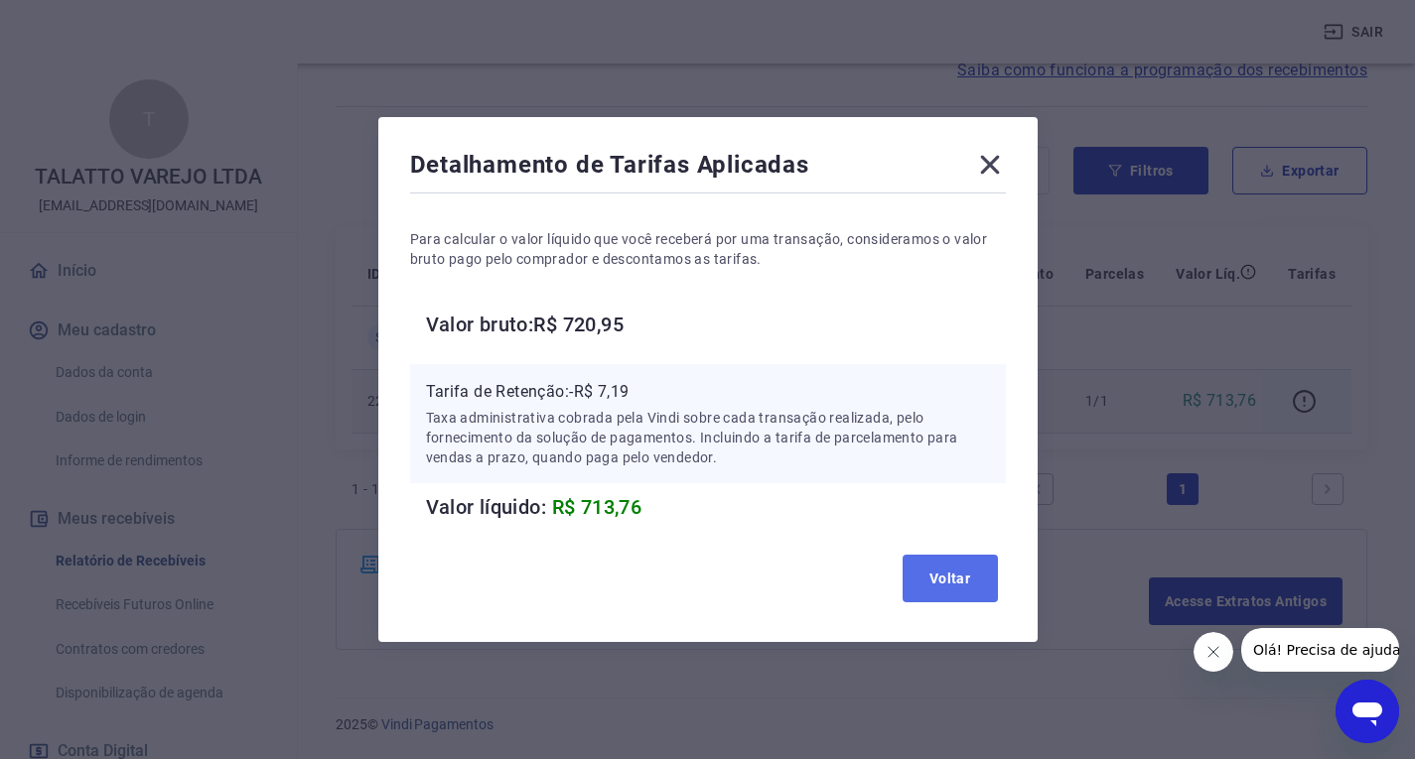
click at [964, 568] on button "Voltar" at bounding box center [949, 579] width 95 height 48
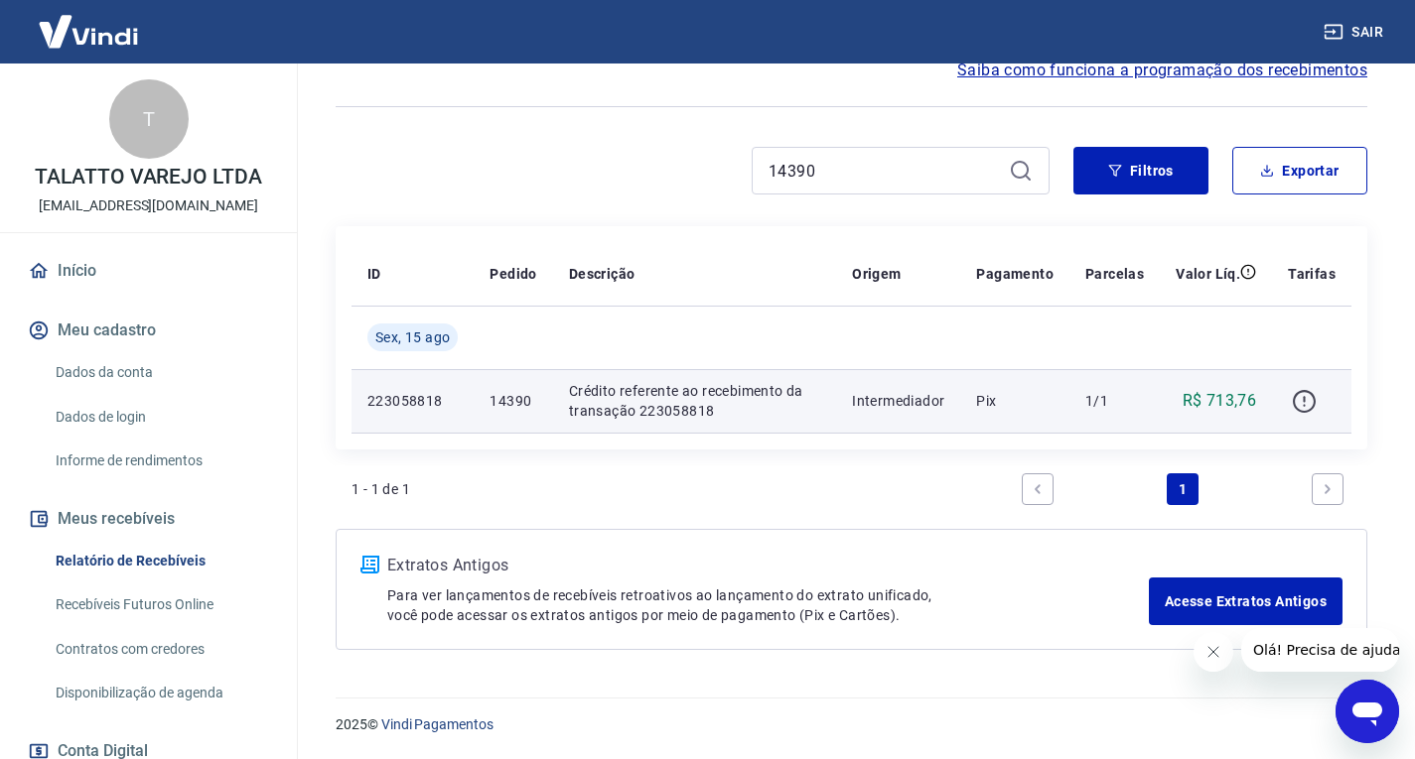
click at [1300, 413] on button "button" at bounding box center [1303, 401] width 32 height 32
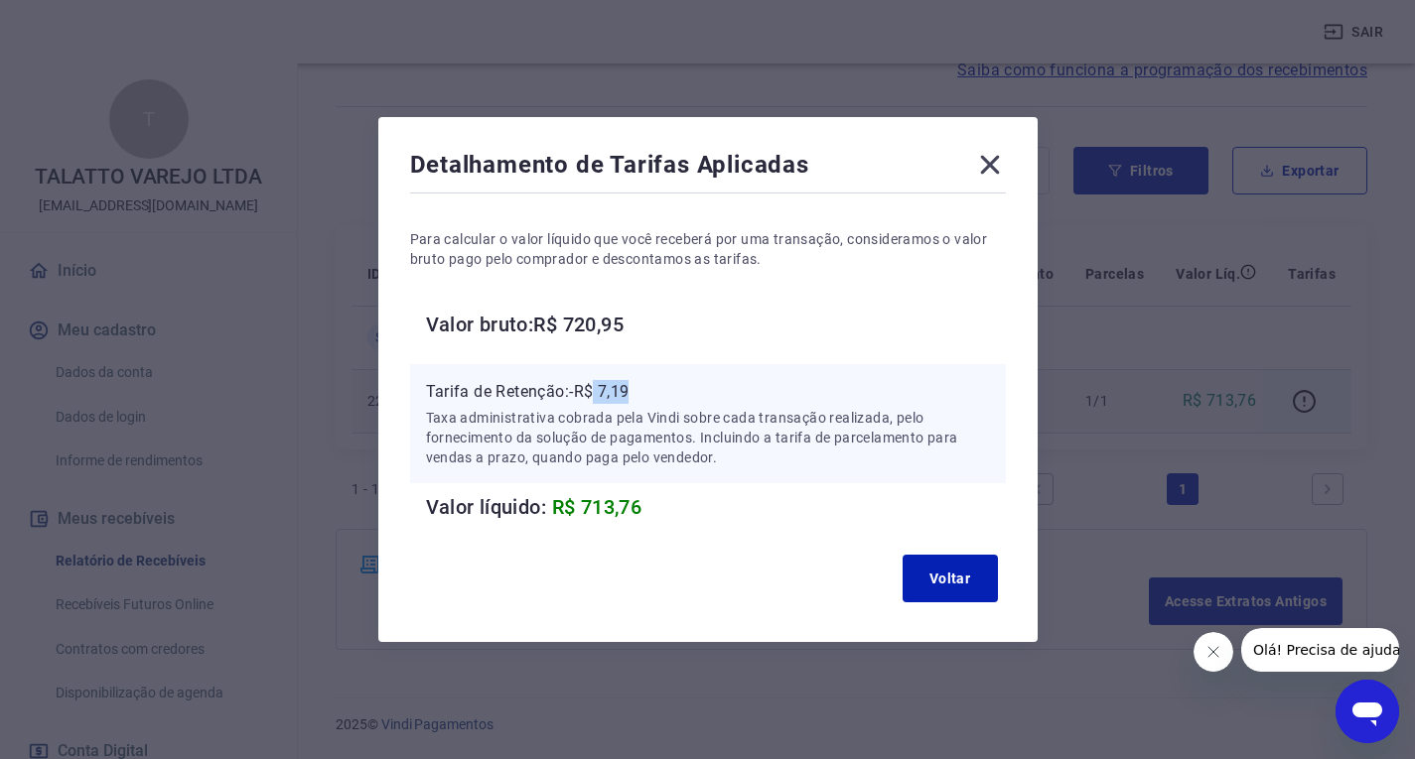
drag, startPoint x: 616, startPoint y: 387, endPoint x: 654, endPoint y: 396, distance: 38.8
click at [654, 396] on p "Tarifa de Retenção: -R$ 7,19" at bounding box center [708, 392] width 564 height 24
click at [1000, 173] on icon at bounding box center [990, 165] width 32 height 32
